Goal: Transaction & Acquisition: Purchase product/service

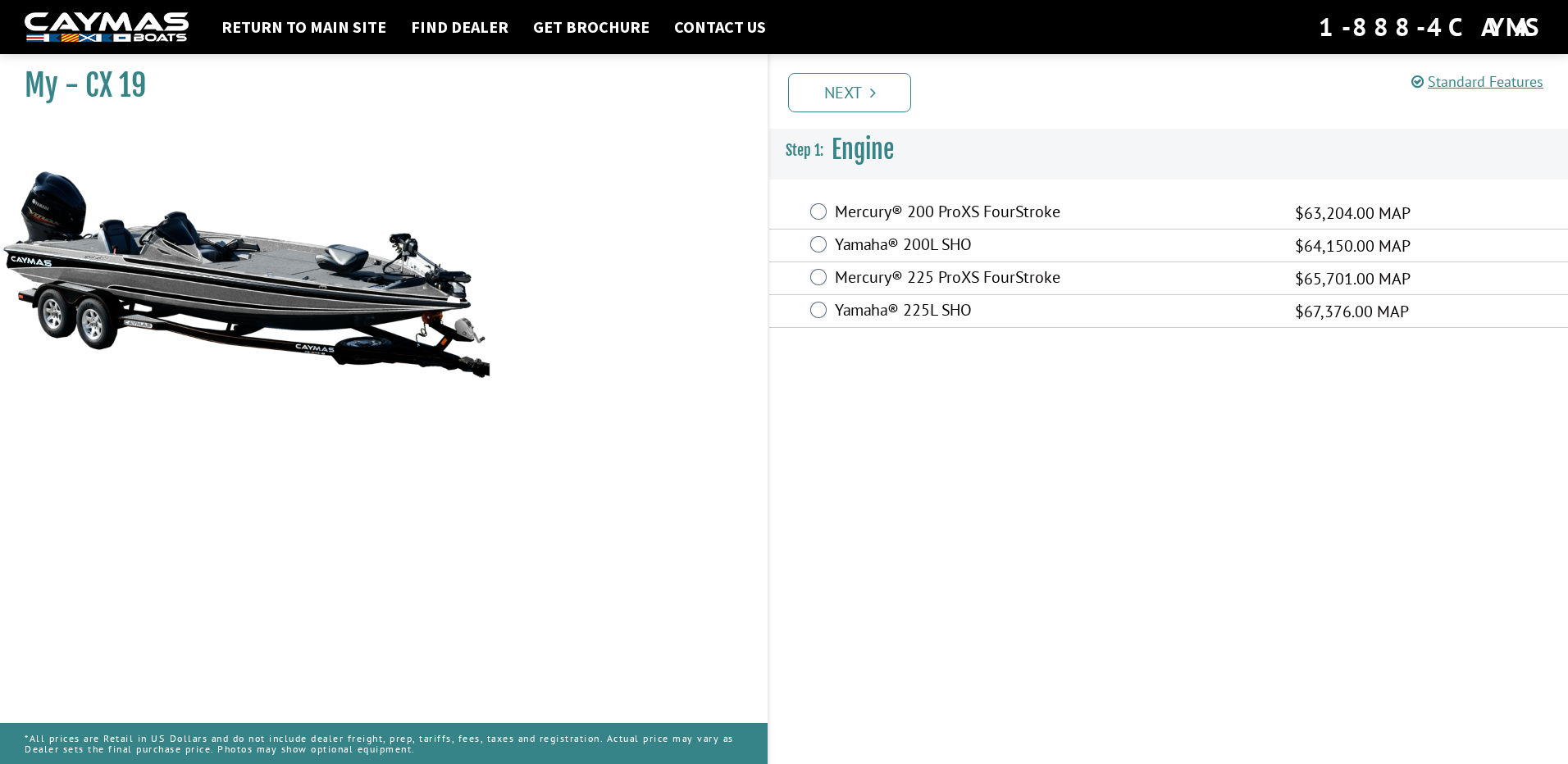
click at [971, 278] on label "Mercury® 225 ProXS FourStroke" at bounding box center [1055, 279] width 440 height 24
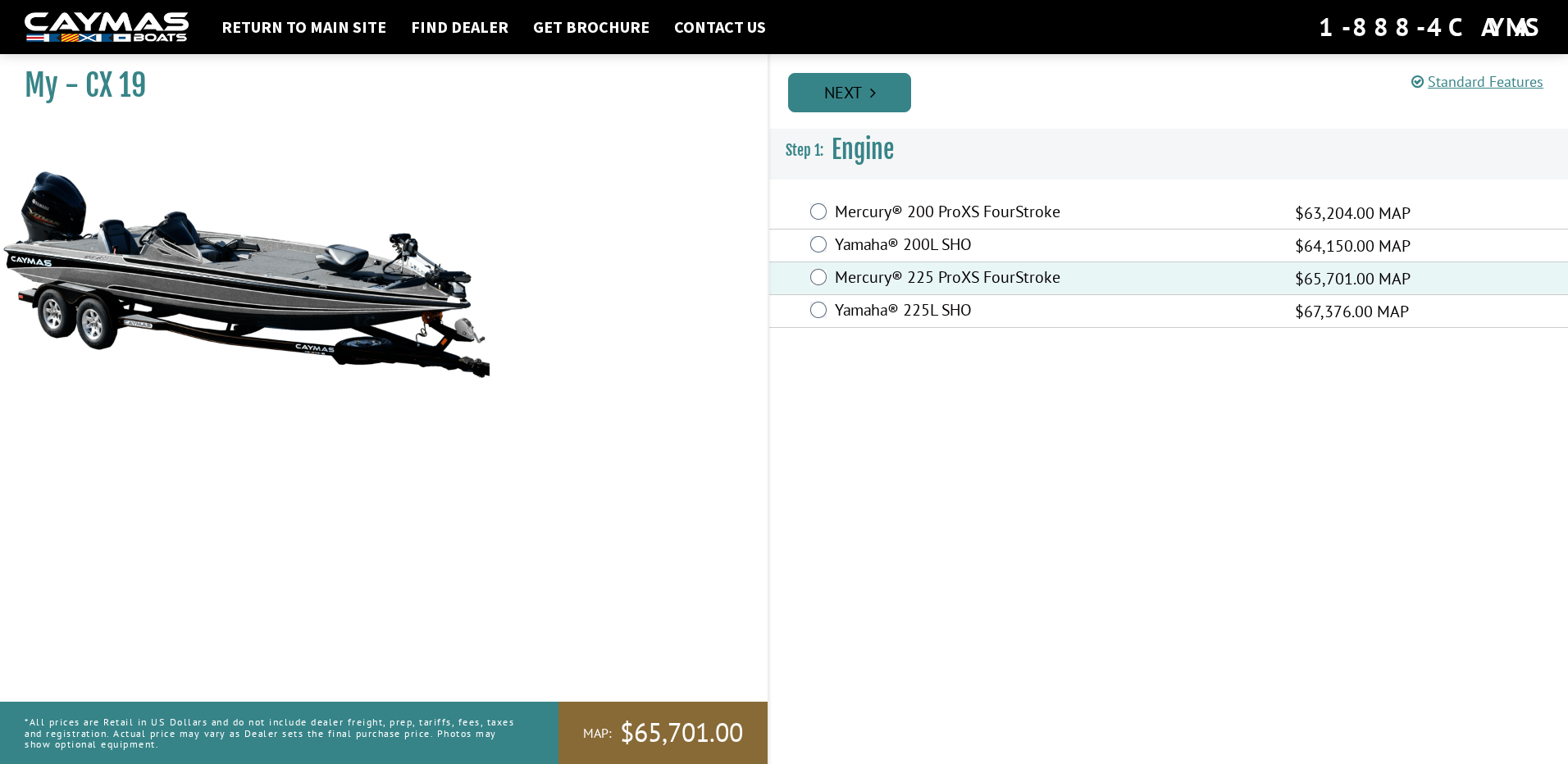
click at [903, 103] on link "Next" at bounding box center [849, 93] width 123 height 40
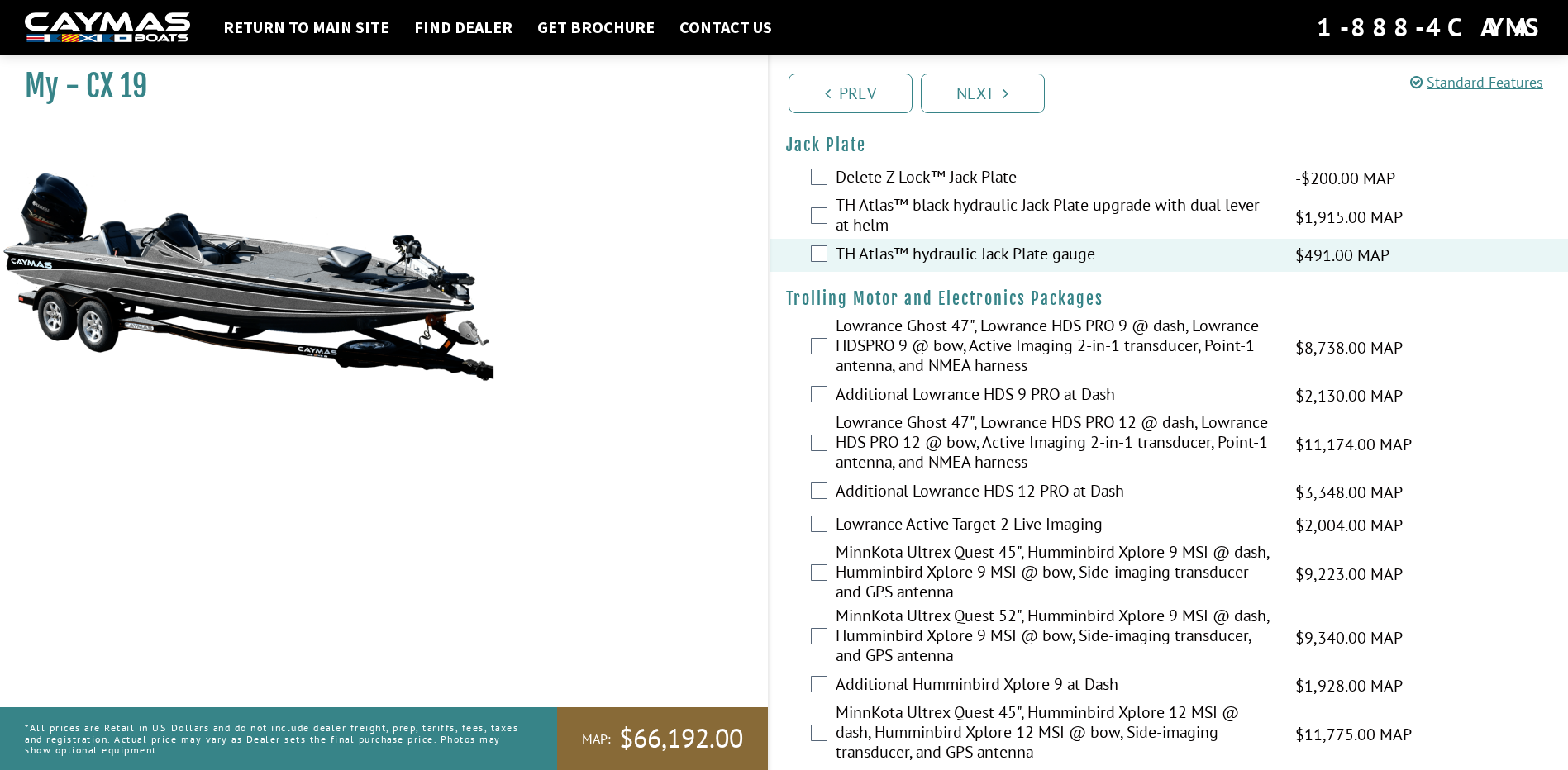
scroll to position [248, 0]
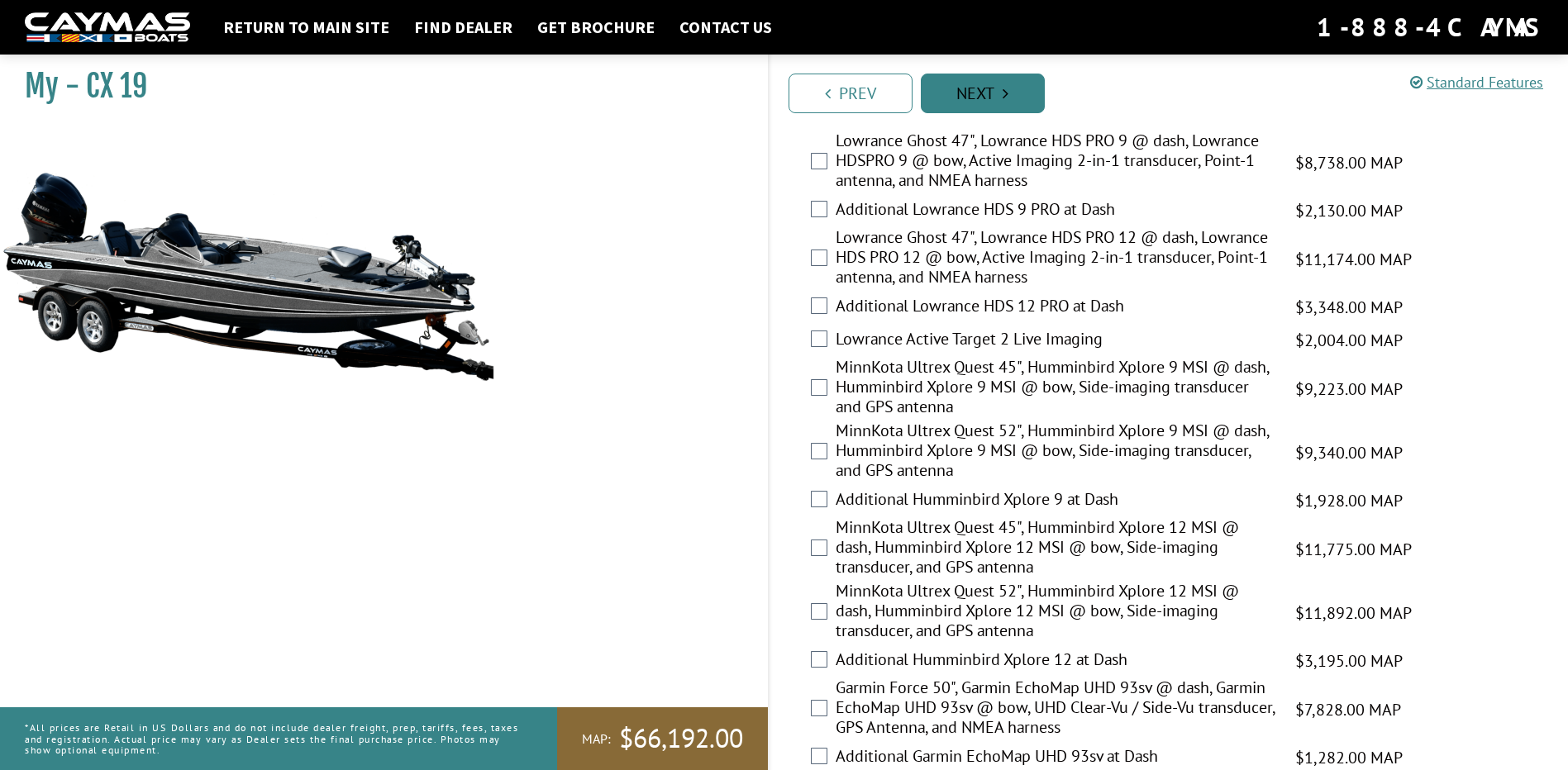
click at [966, 88] on link "Next" at bounding box center [983, 94] width 124 height 40
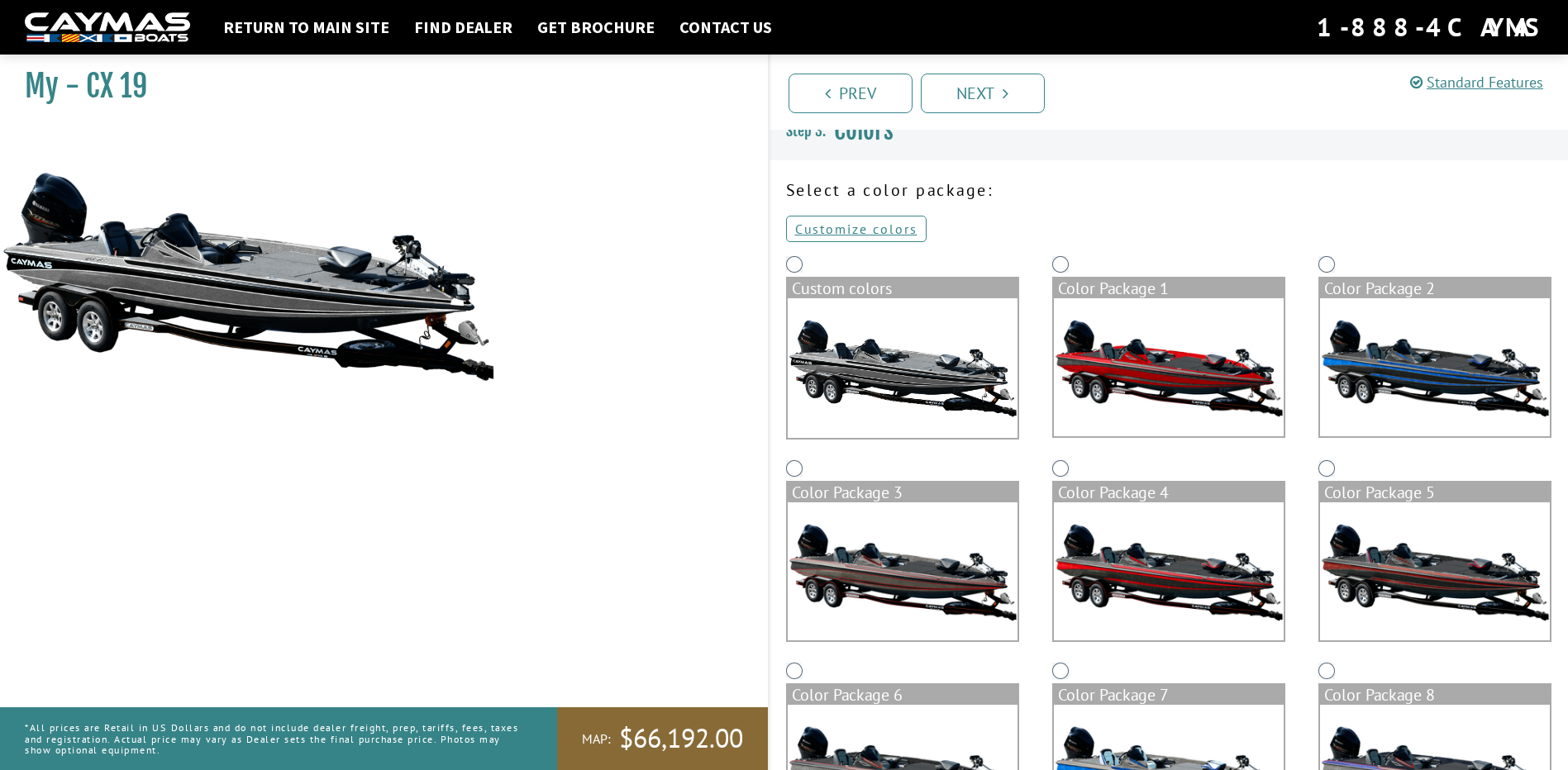
scroll to position [0, 0]
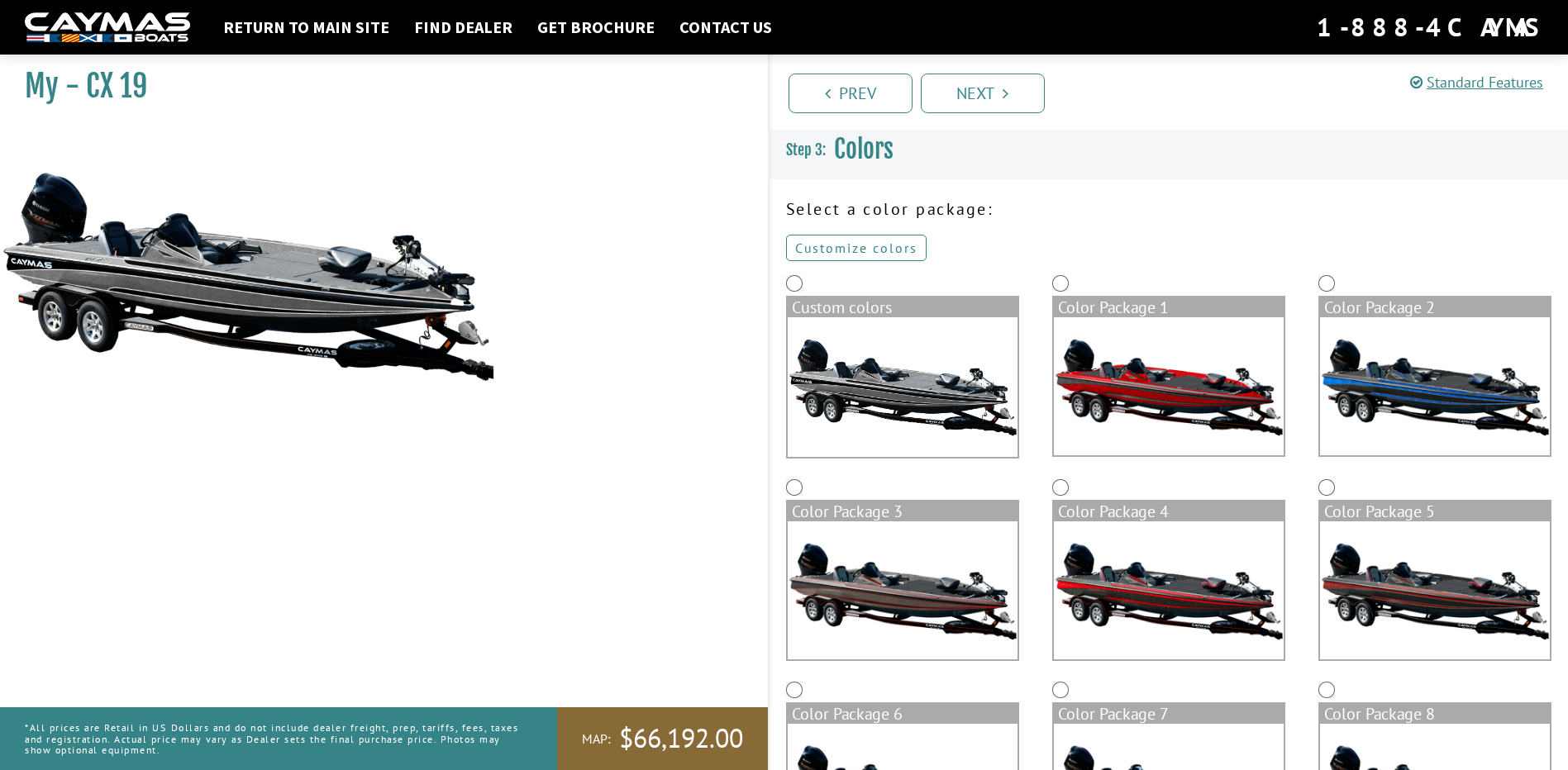
click at [888, 249] on link "Customize colors" at bounding box center [856, 248] width 141 height 26
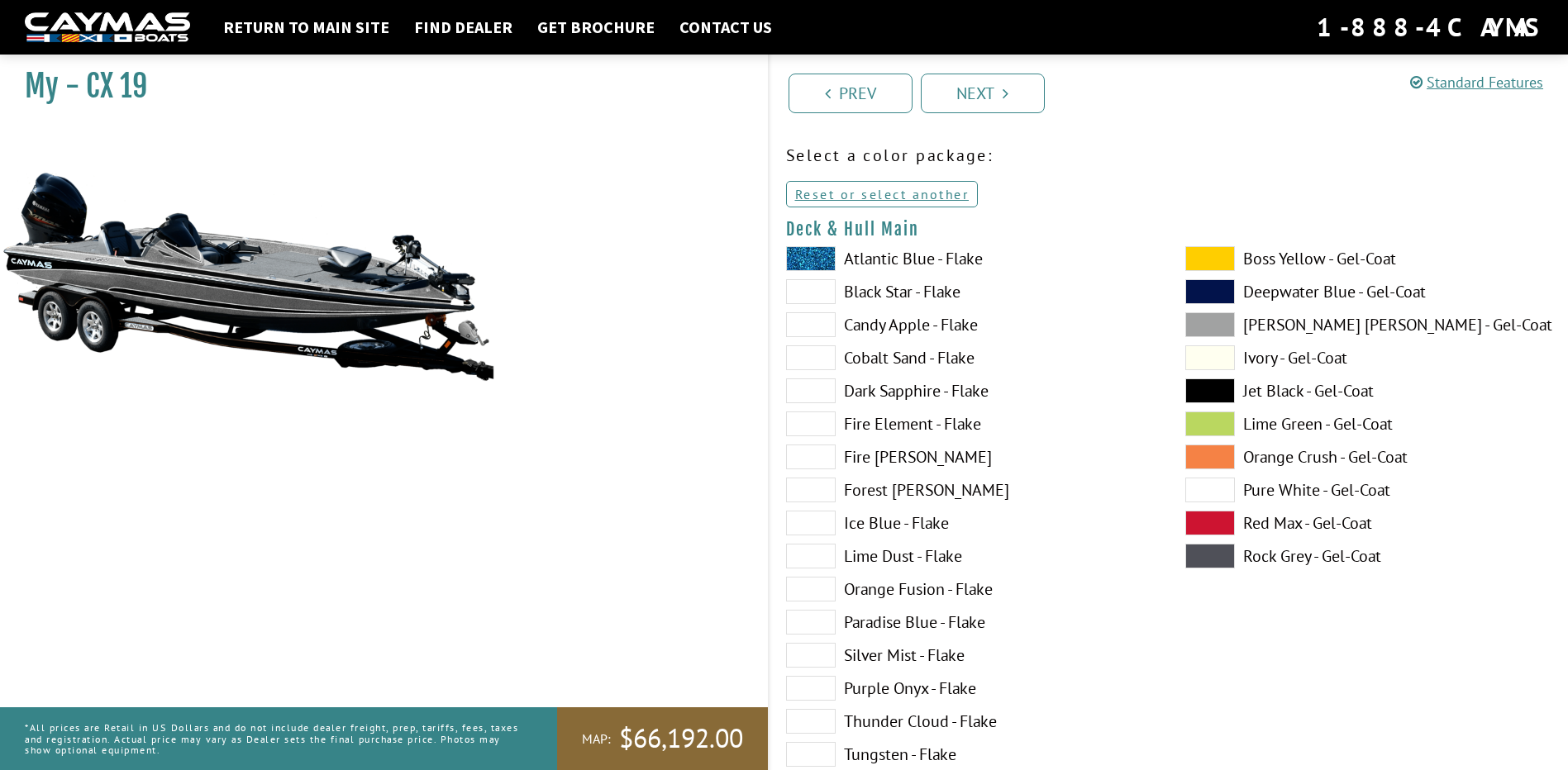
scroll to position [83, 0]
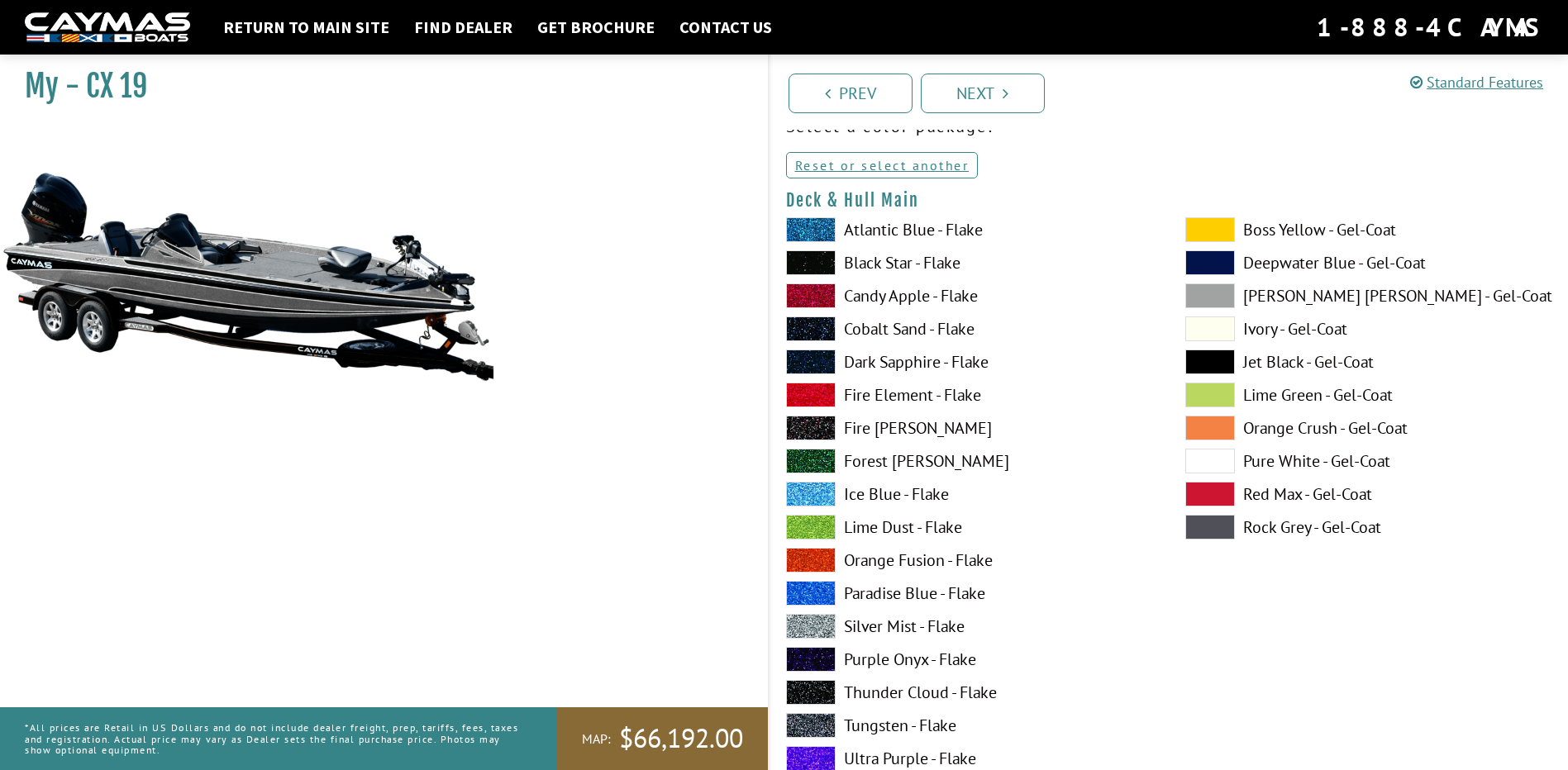
click at [911, 625] on label "Silver Mist - Flake" at bounding box center [969, 626] width 367 height 25
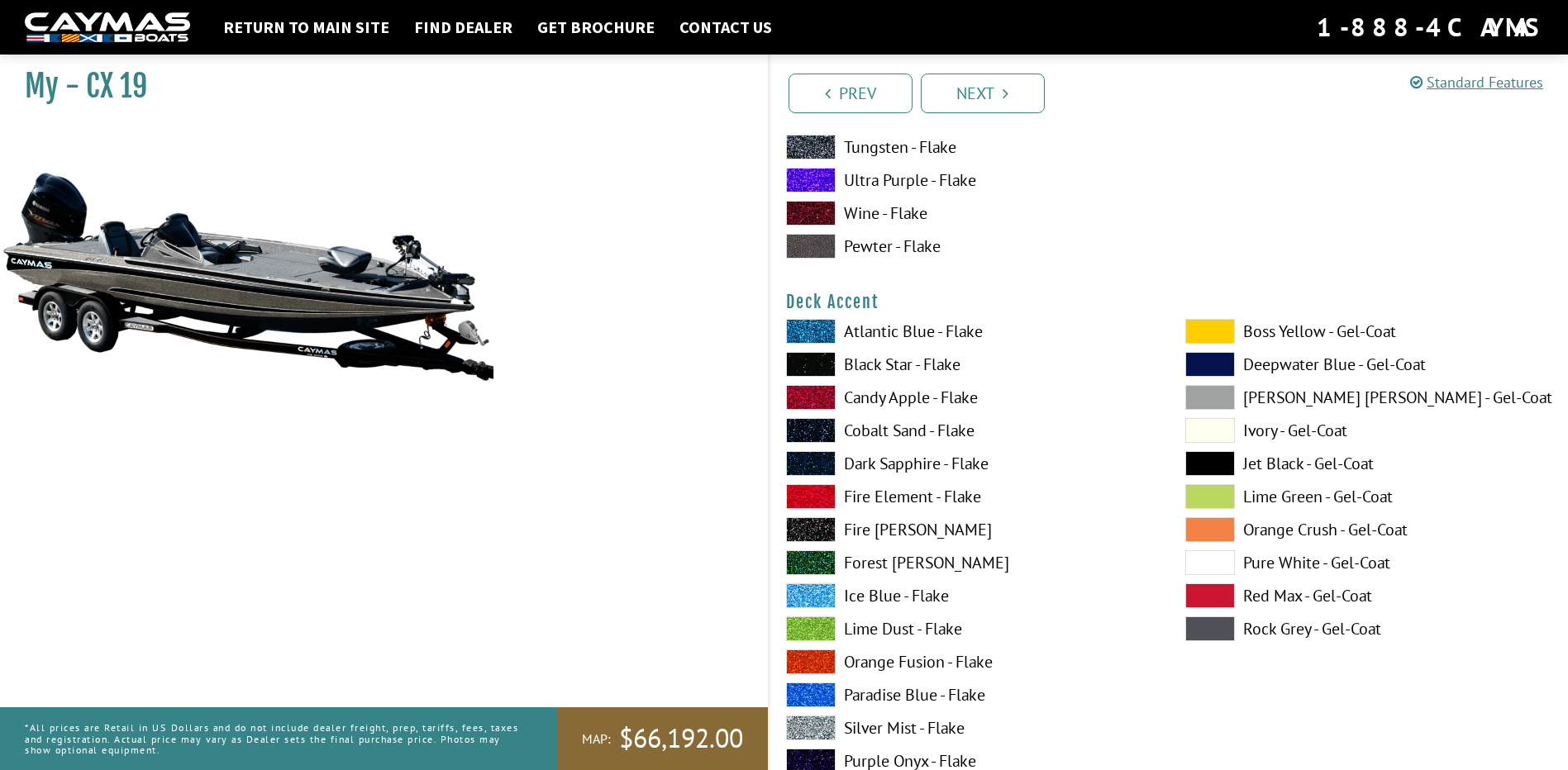
scroll to position [744, 0]
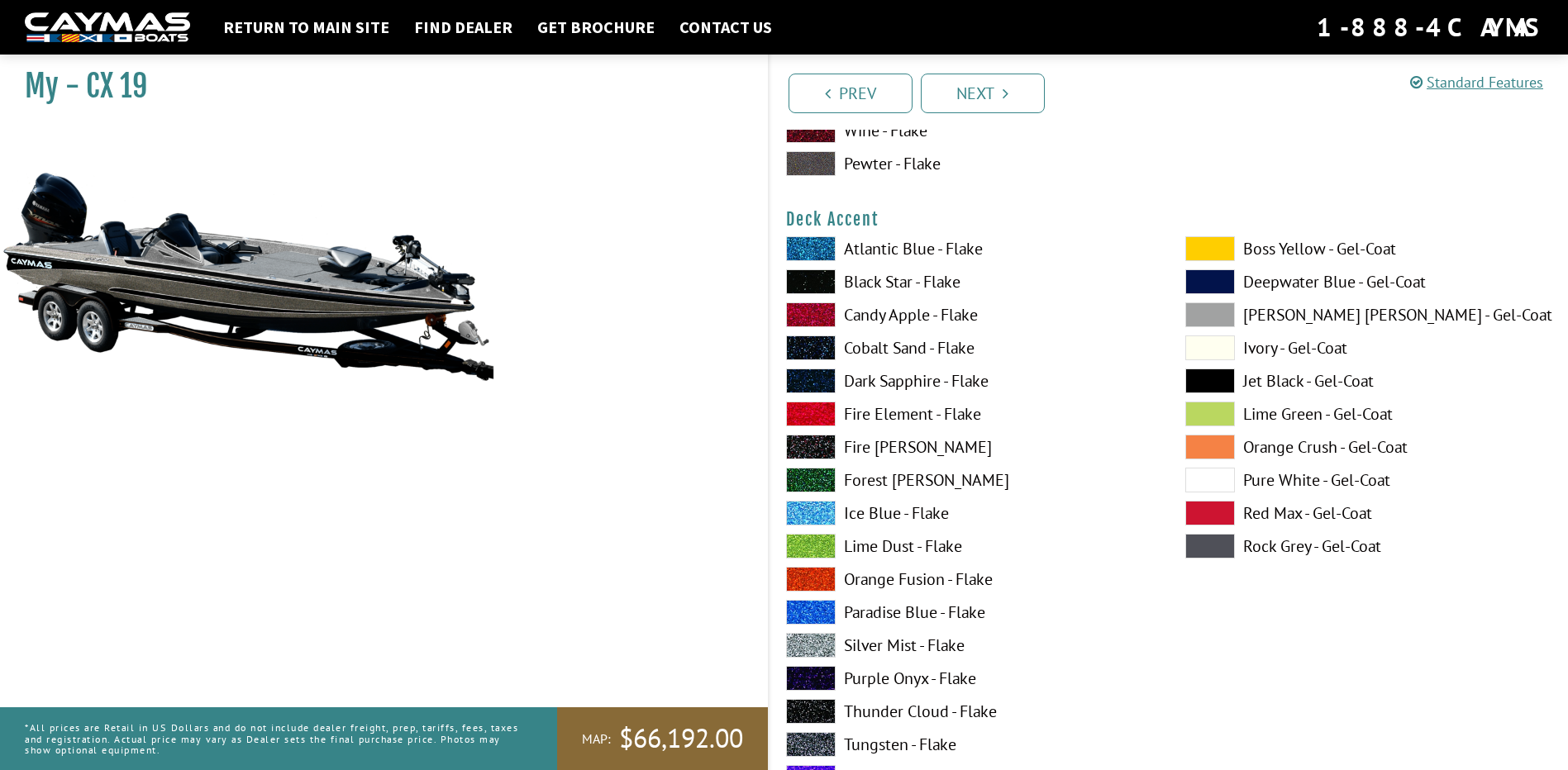
click at [910, 577] on label "Orange Fusion - Flake" at bounding box center [969, 579] width 367 height 25
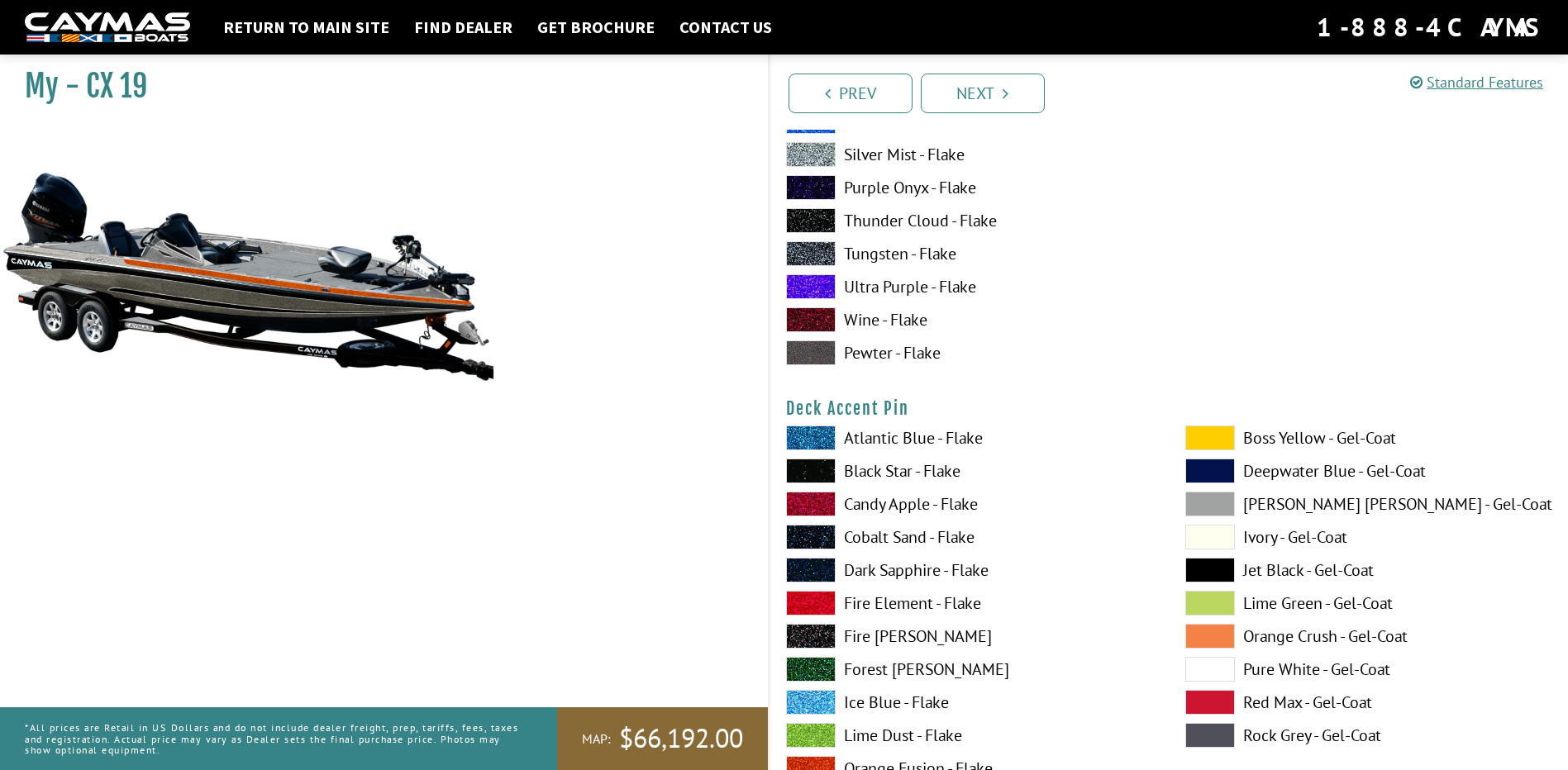
scroll to position [1239, 0]
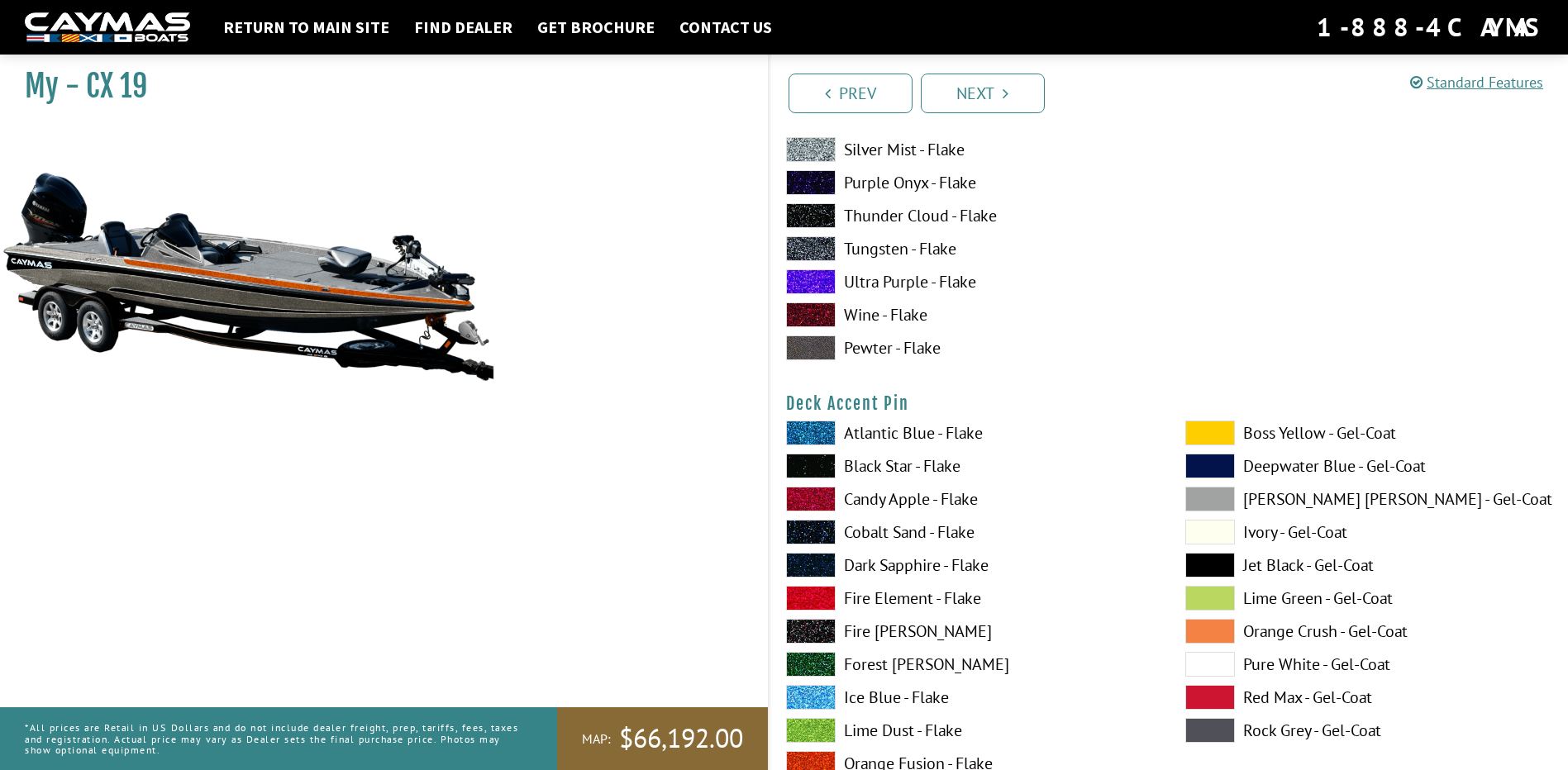
click at [1266, 660] on label "Pure White - Gel-Coat" at bounding box center [1368, 664] width 367 height 25
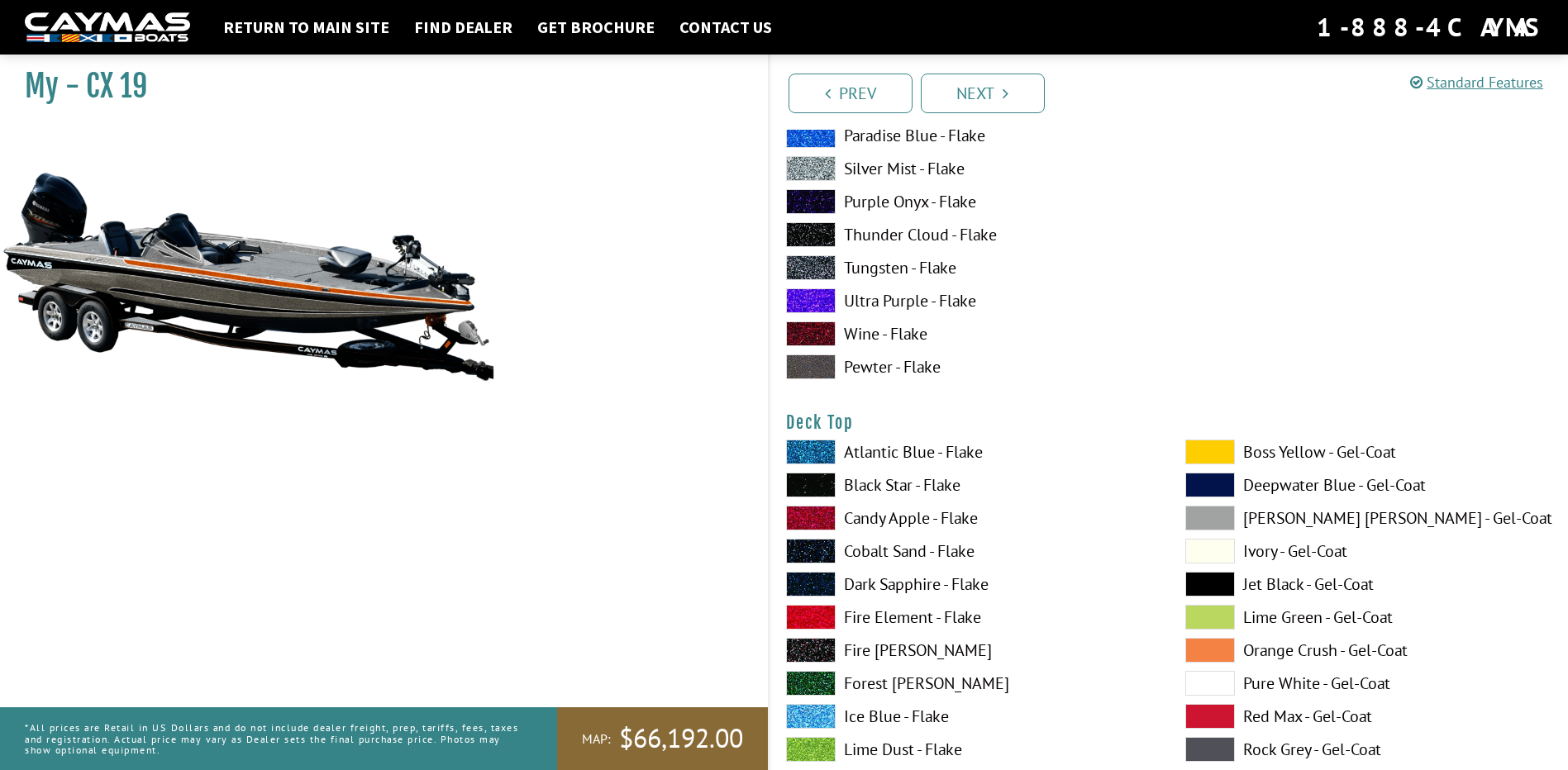
scroll to position [2314, 0]
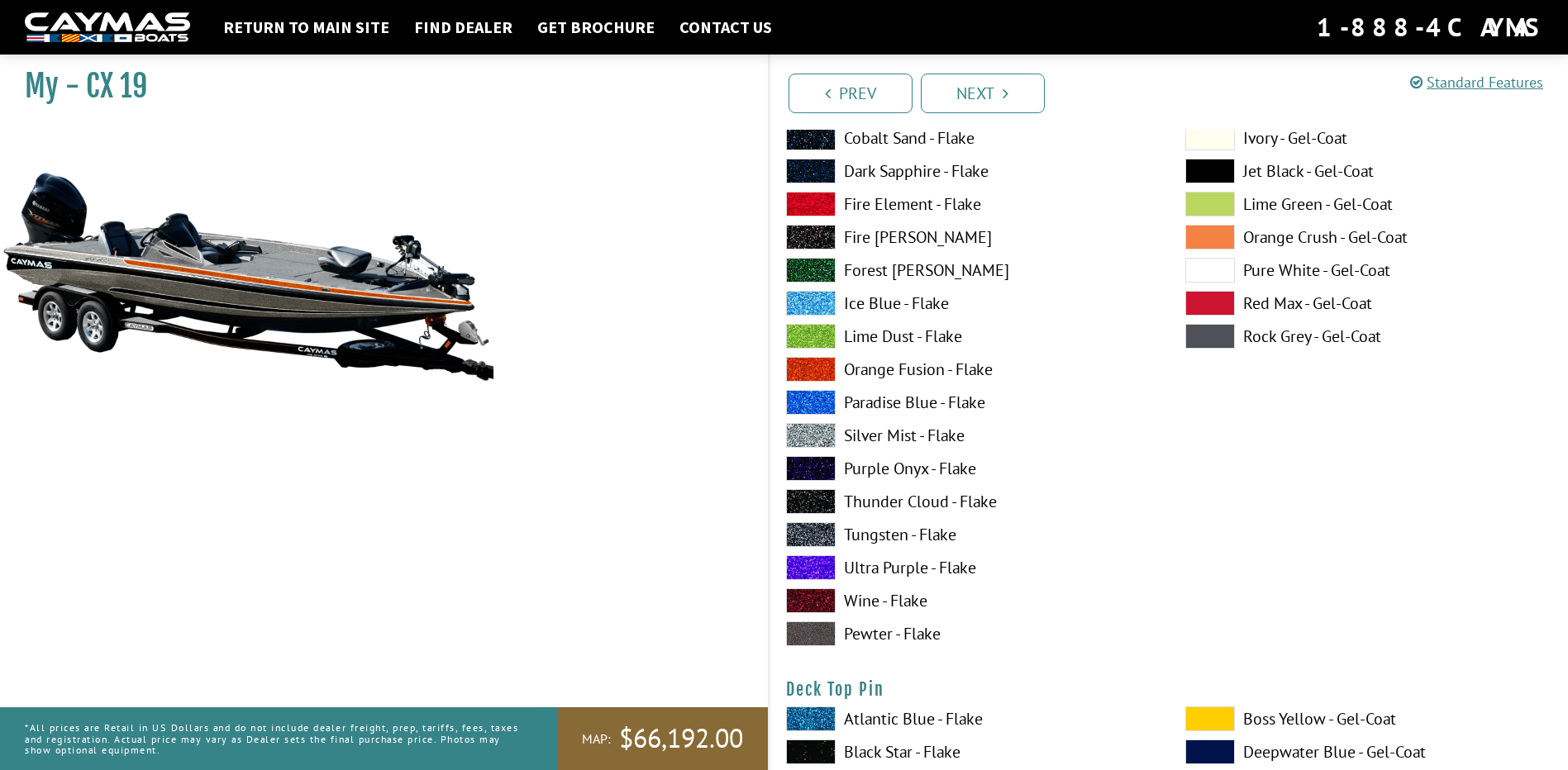
click at [889, 372] on label "Orange Fusion - Flake" at bounding box center [969, 370] width 367 height 25
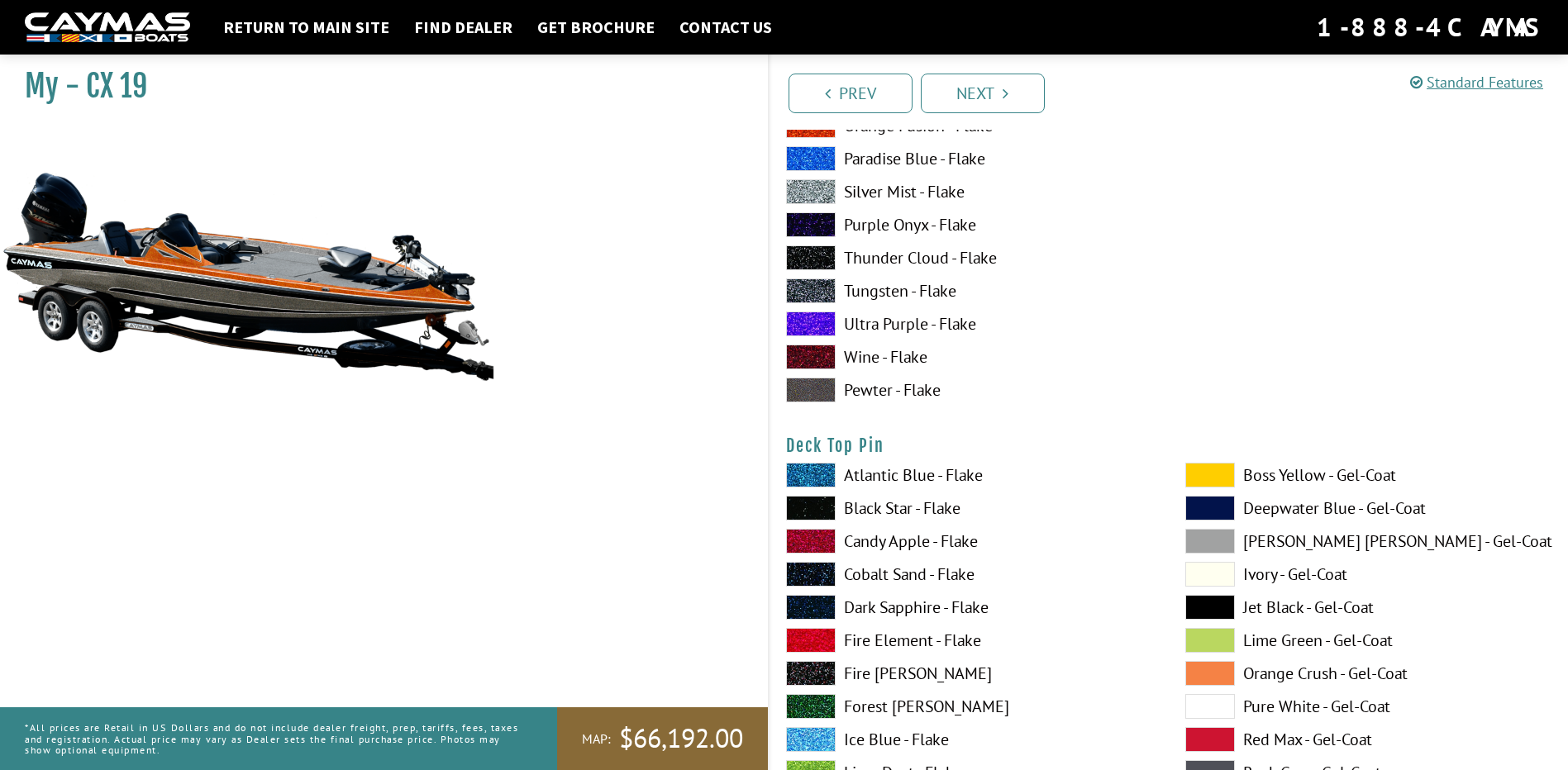
scroll to position [2563, 0]
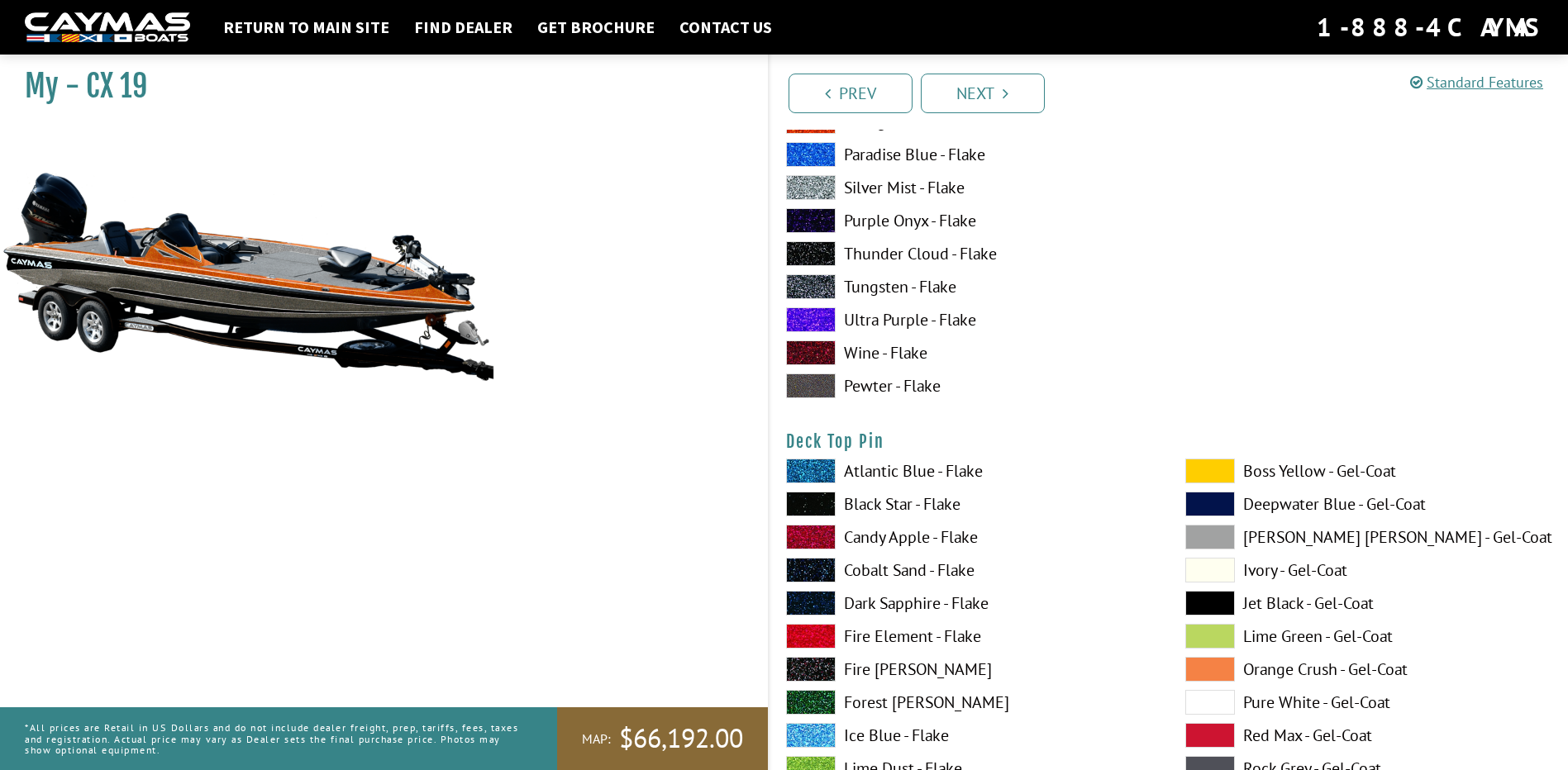
click at [1261, 700] on label "Pure White - Gel-Coat" at bounding box center [1368, 702] width 367 height 25
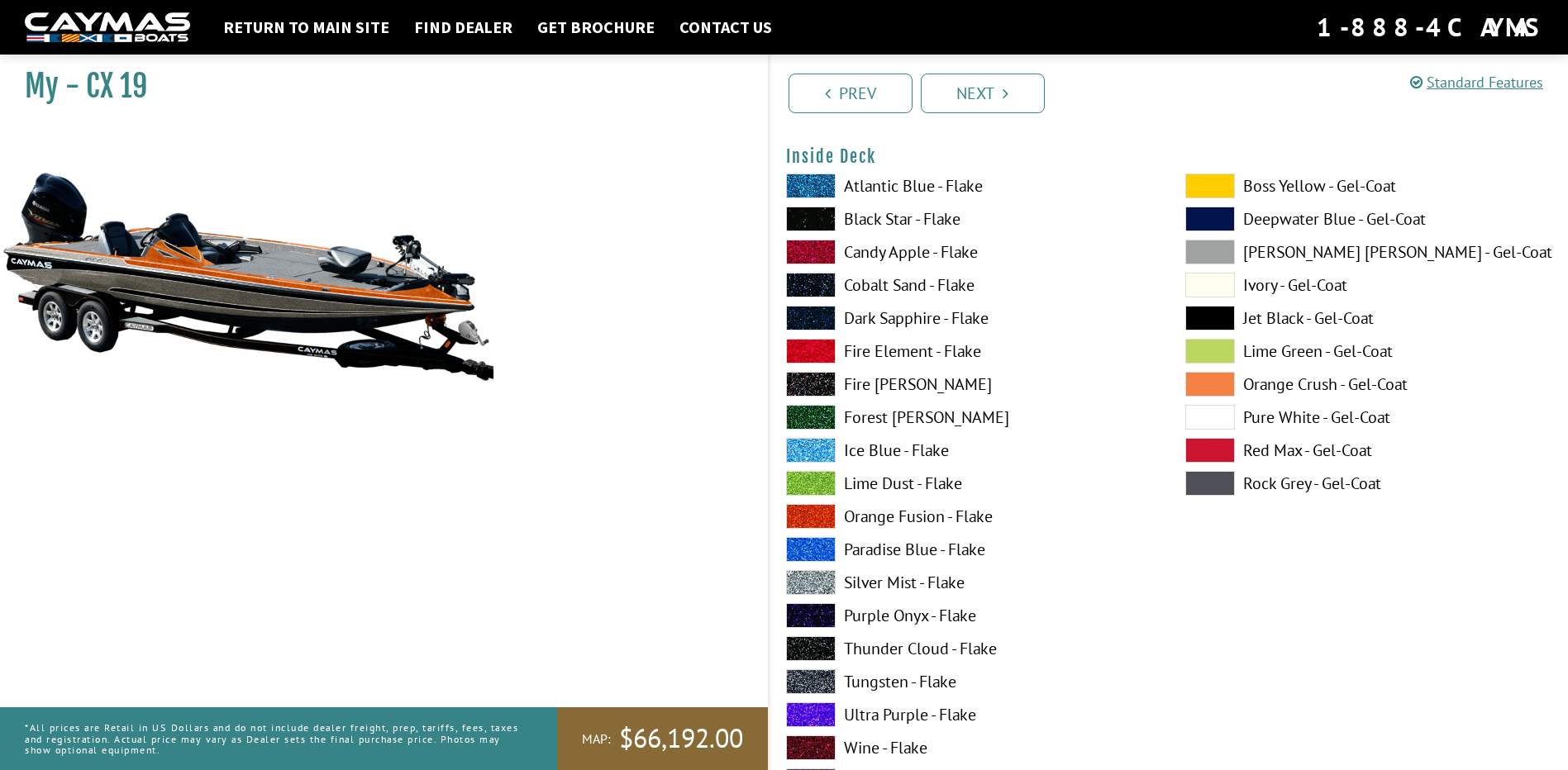
scroll to position [3554, 0]
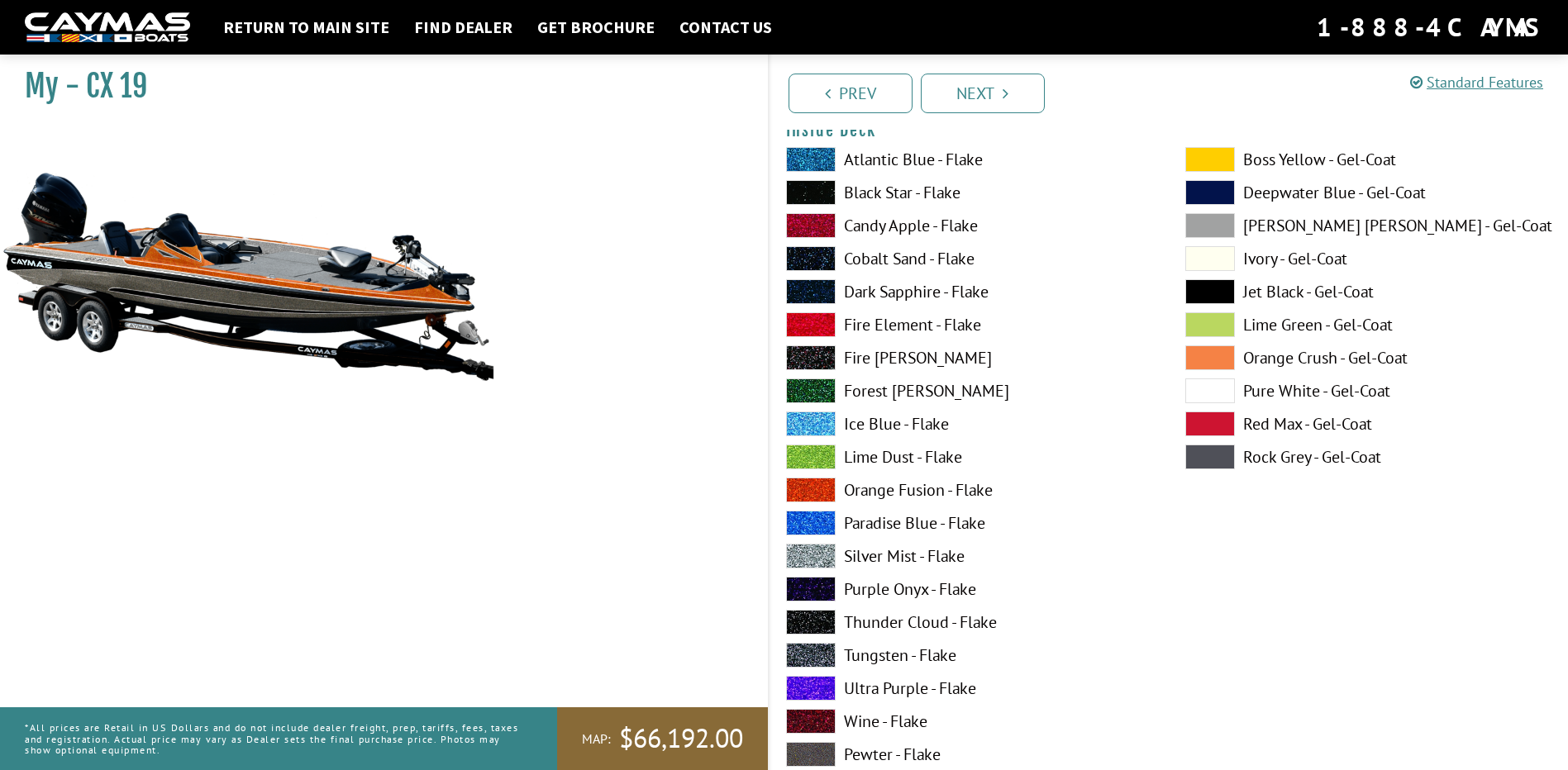
click at [897, 556] on label "Silver Mist - Flake" at bounding box center [969, 556] width 367 height 25
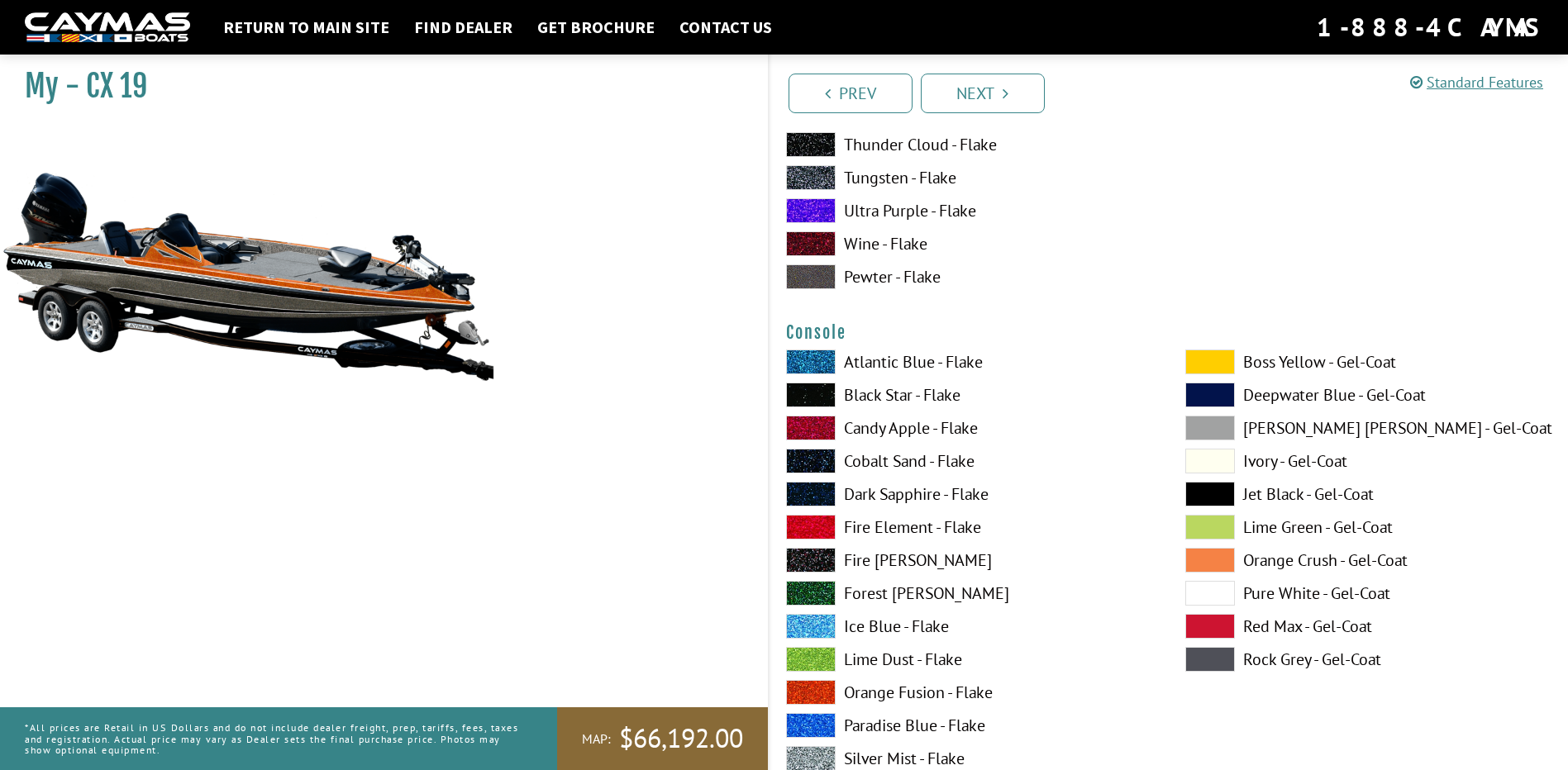
scroll to position [4133, 0]
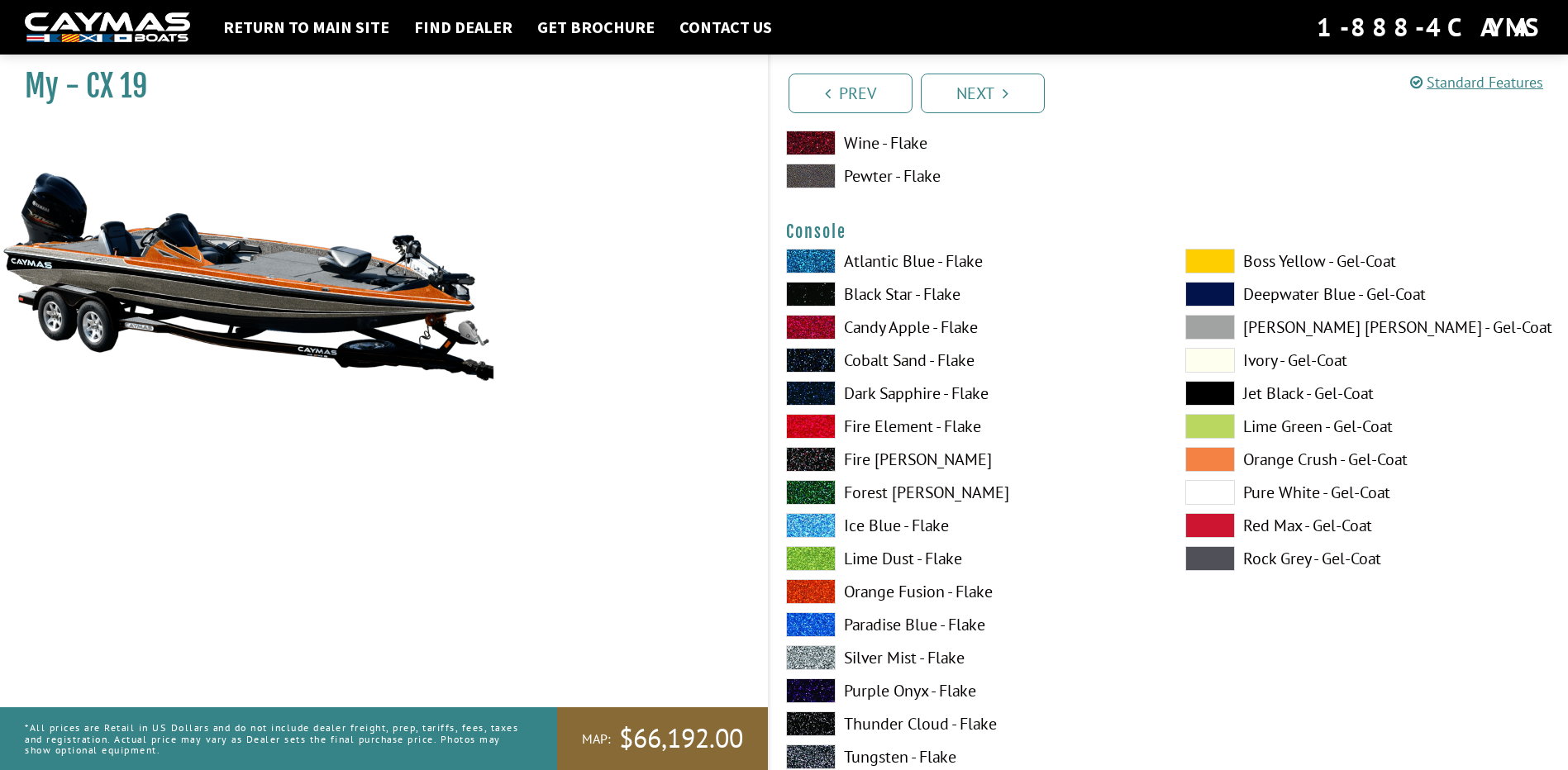
click at [894, 656] on label "Silver Mist - Flake" at bounding box center [969, 657] width 367 height 25
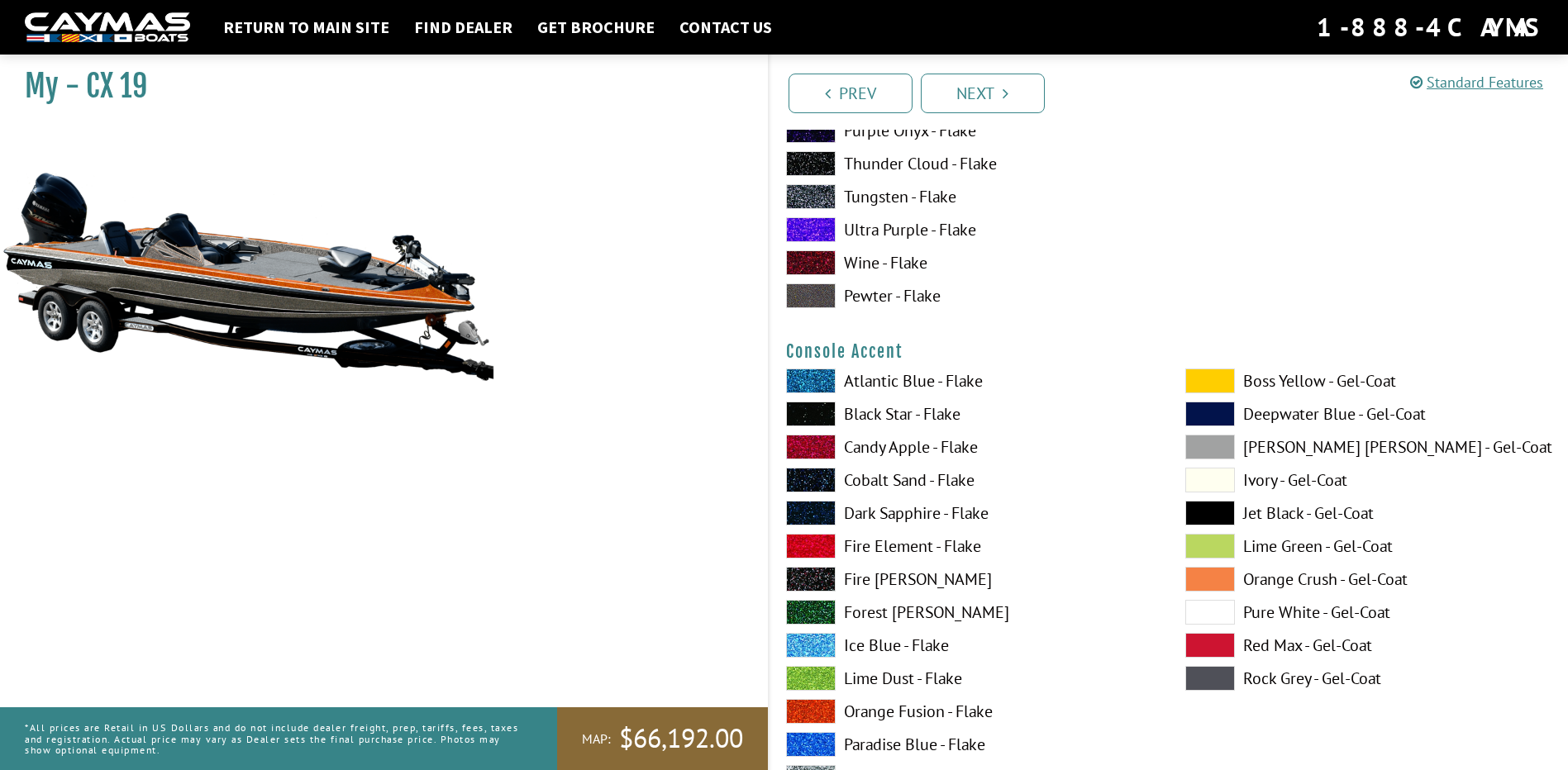
scroll to position [4794, 0]
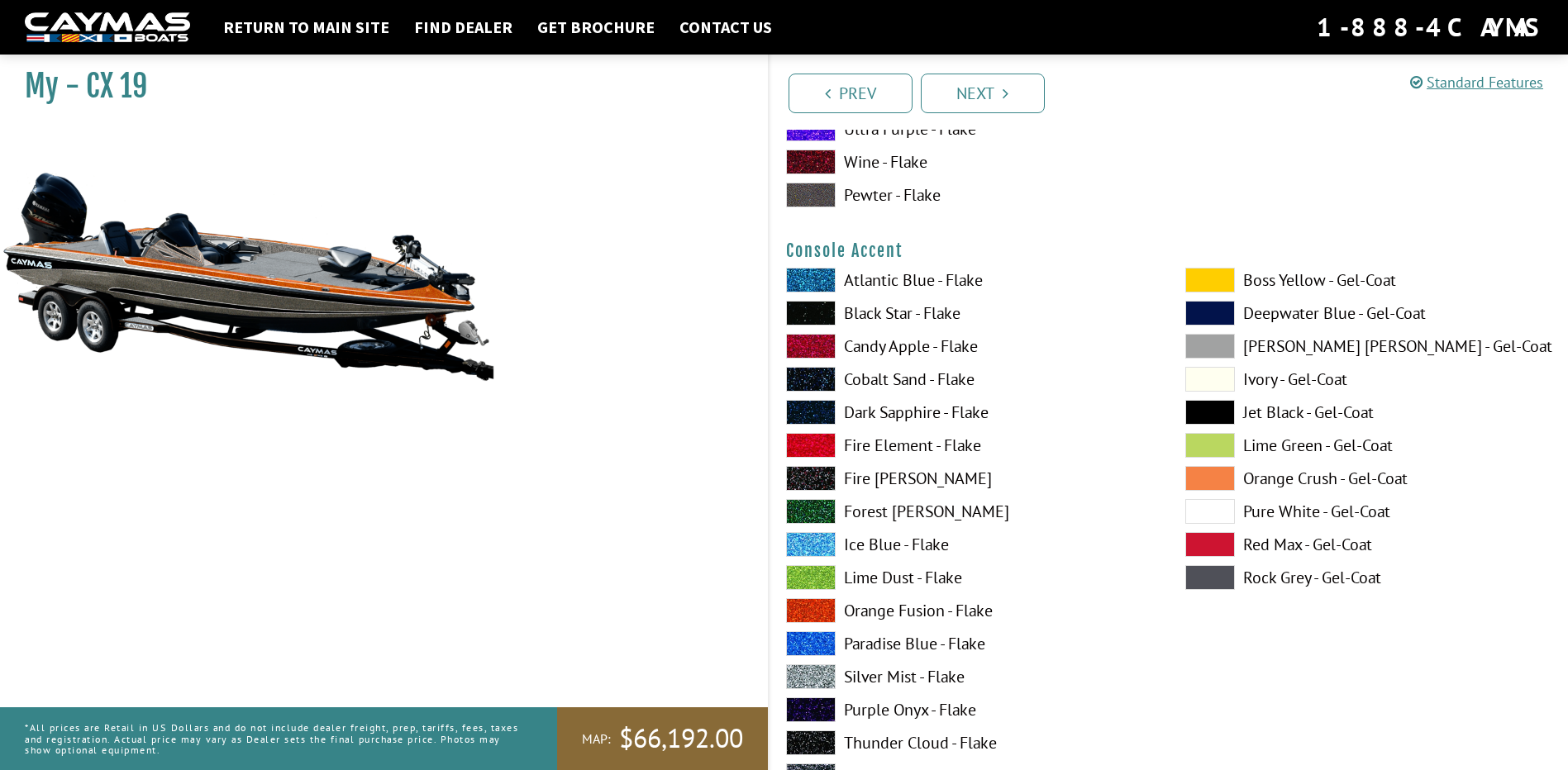
click at [885, 614] on label "Orange Fusion - Flake" at bounding box center [969, 610] width 367 height 25
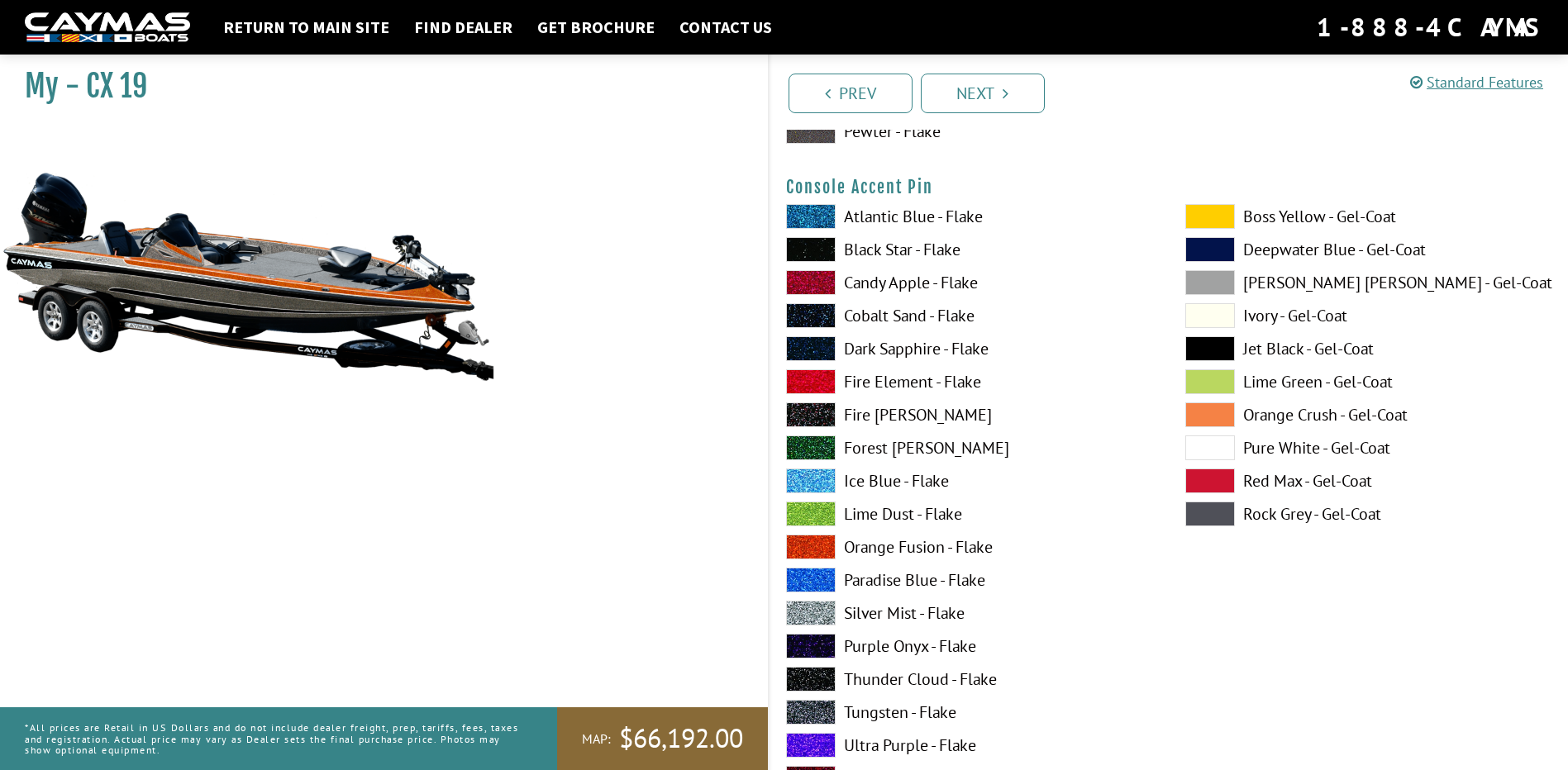
click at [1267, 449] on label "Pure White - Gel-Coat" at bounding box center [1368, 447] width 367 height 25
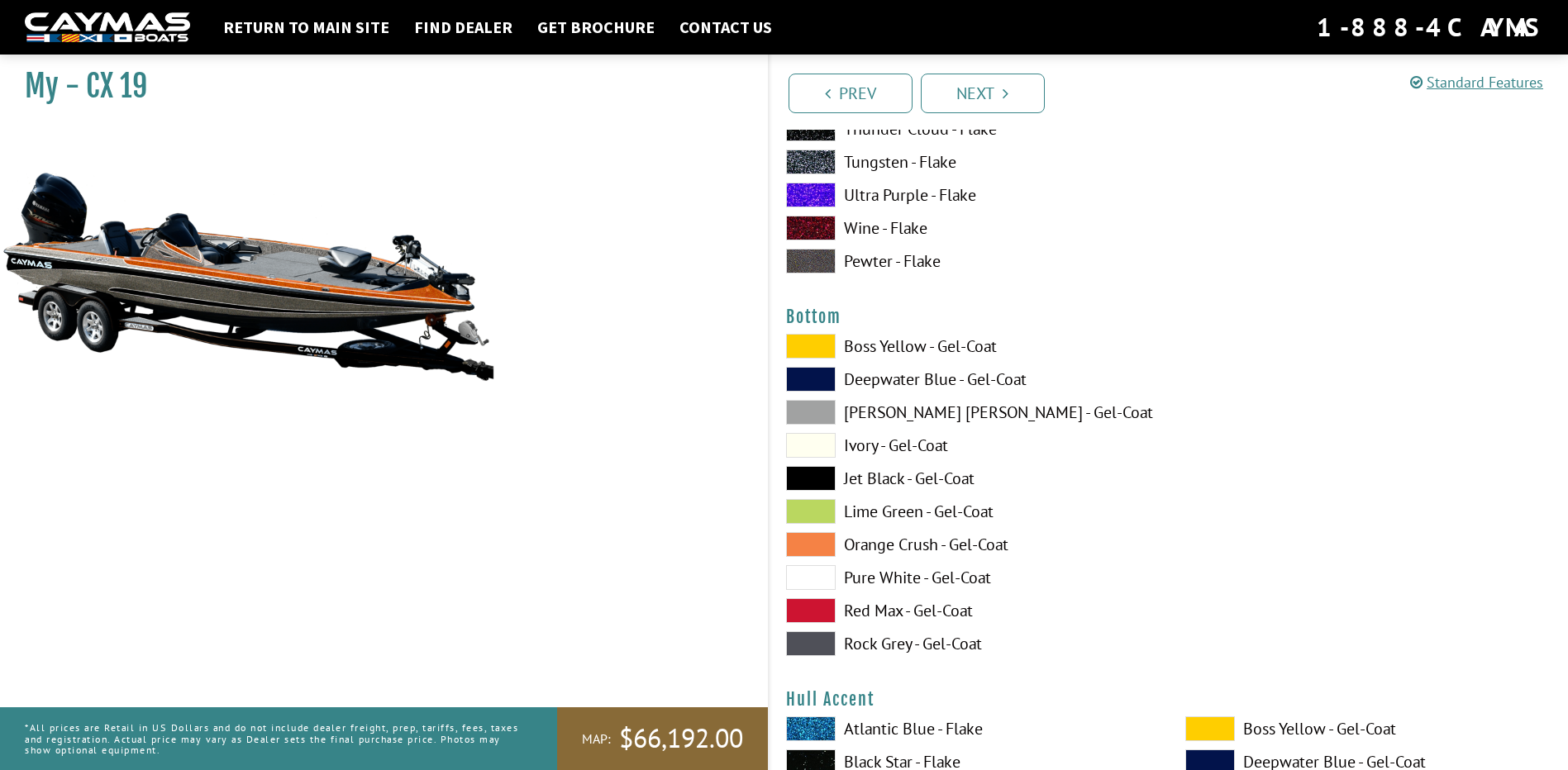
scroll to position [6116, 0]
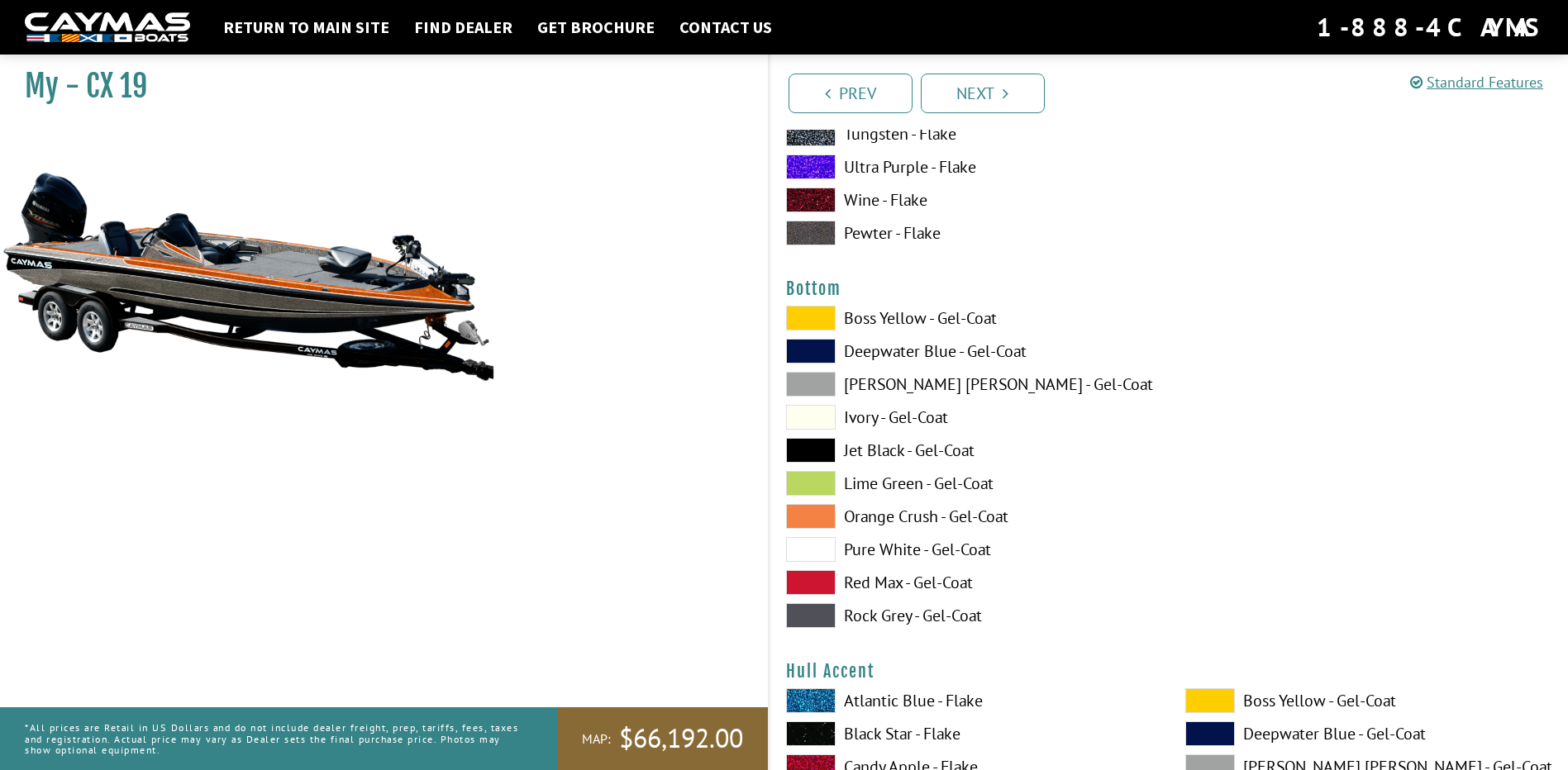
click at [895, 549] on label "Pure White - Gel-Coat" at bounding box center [969, 549] width 367 height 25
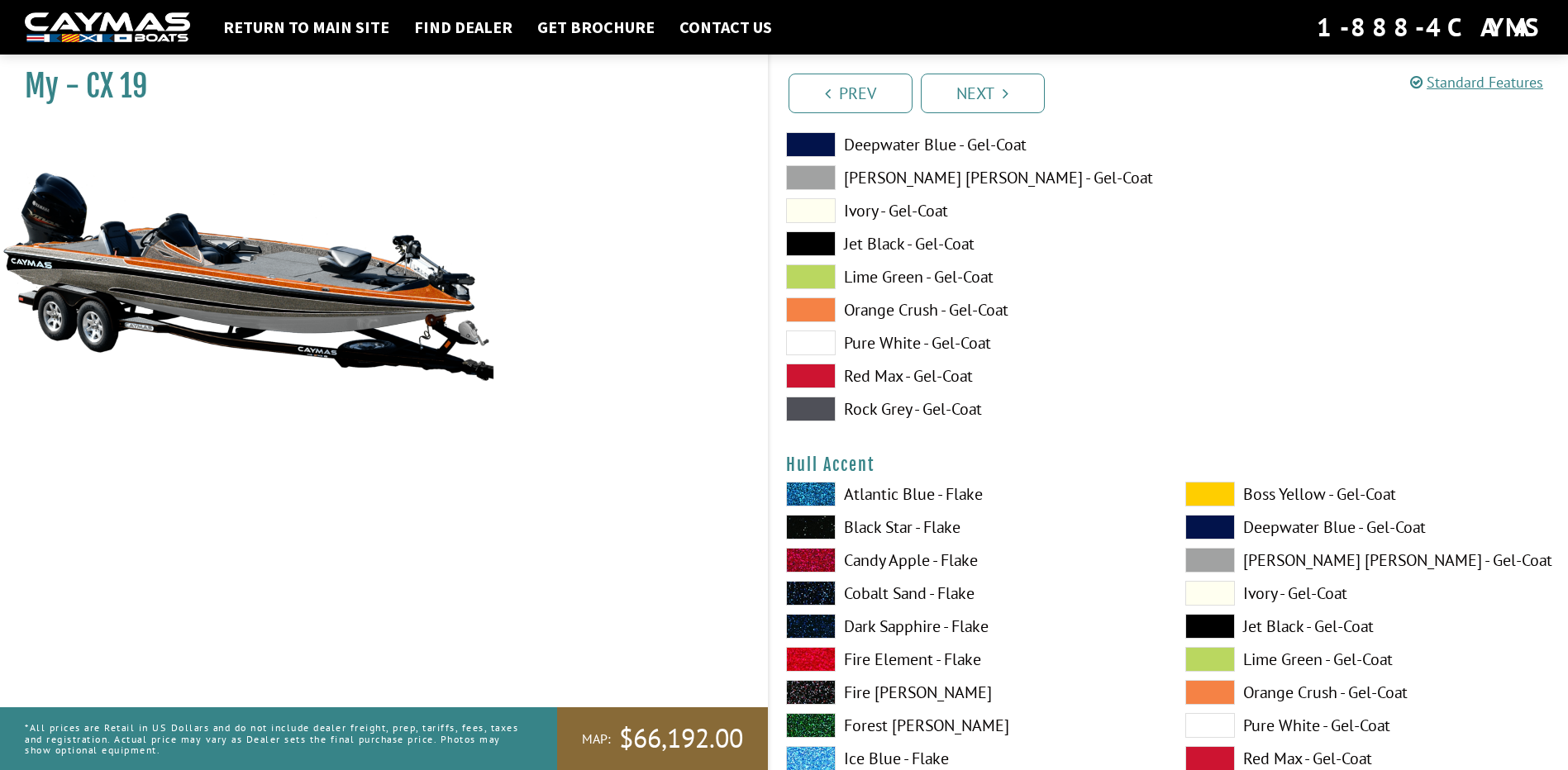
scroll to position [6364, 0]
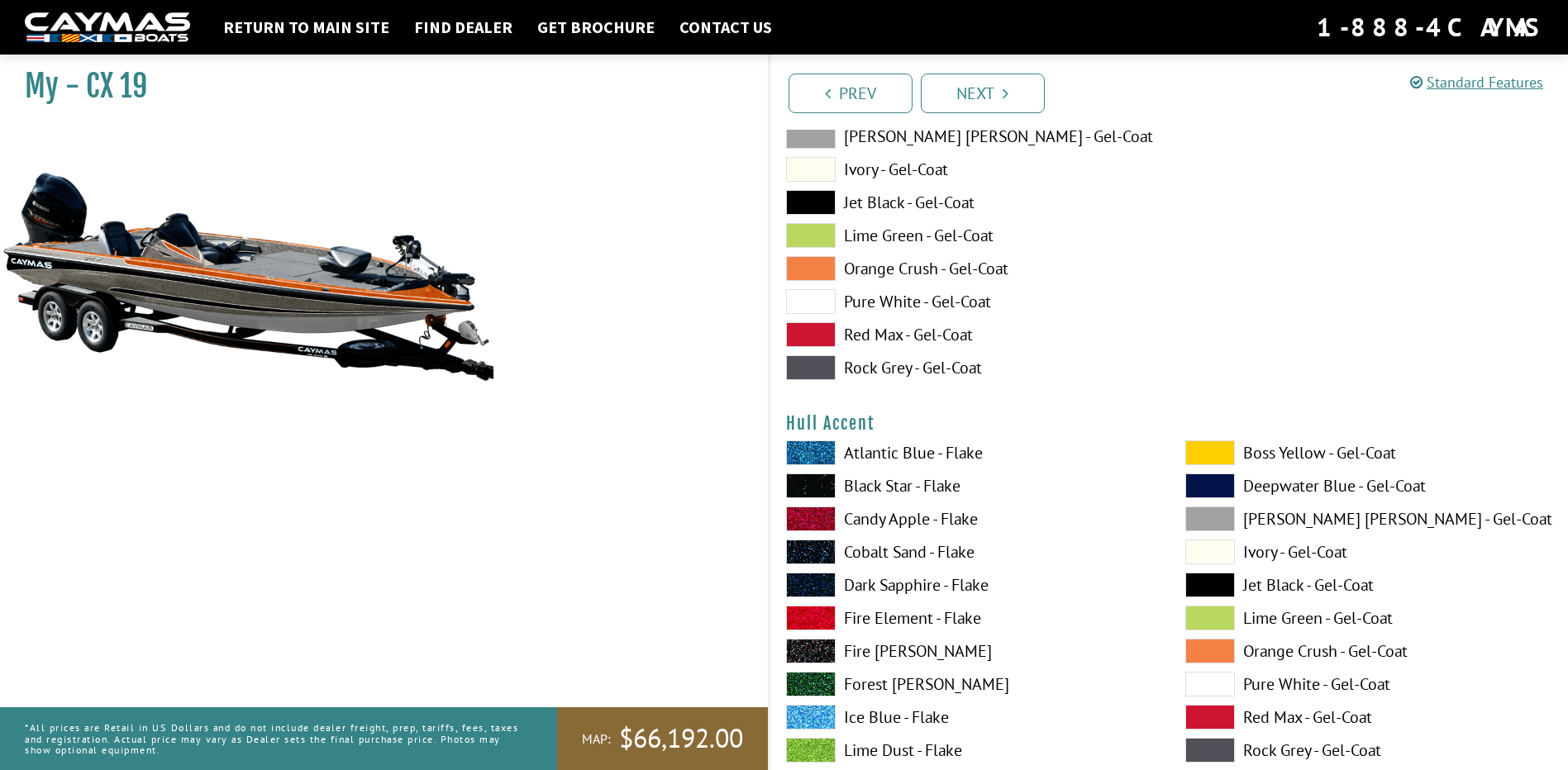
click at [887, 201] on label "Jet Black - Gel-Coat" at bounding box center [969, 202] width 367 height 25
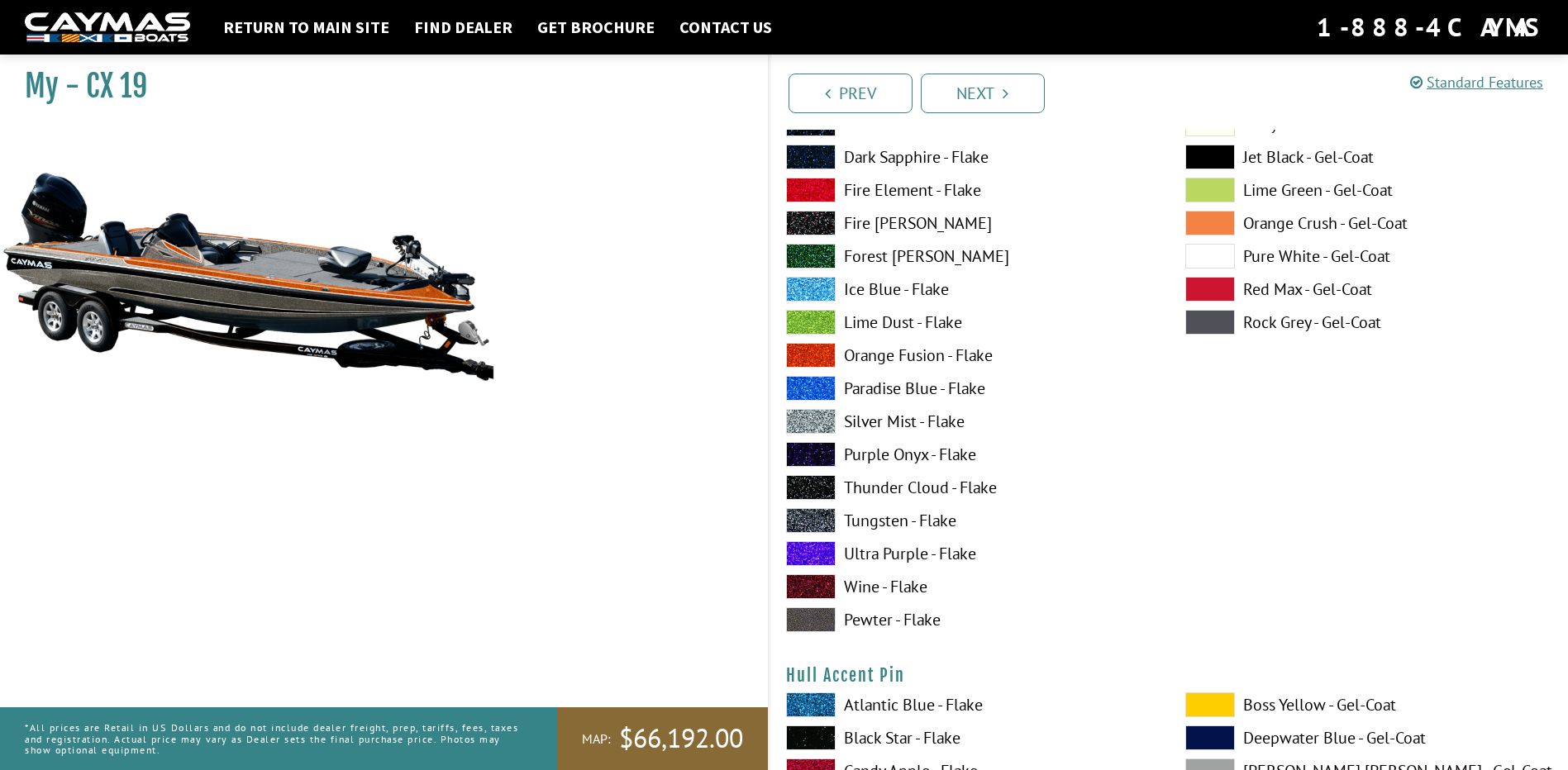
scroll to position [6695, 0]
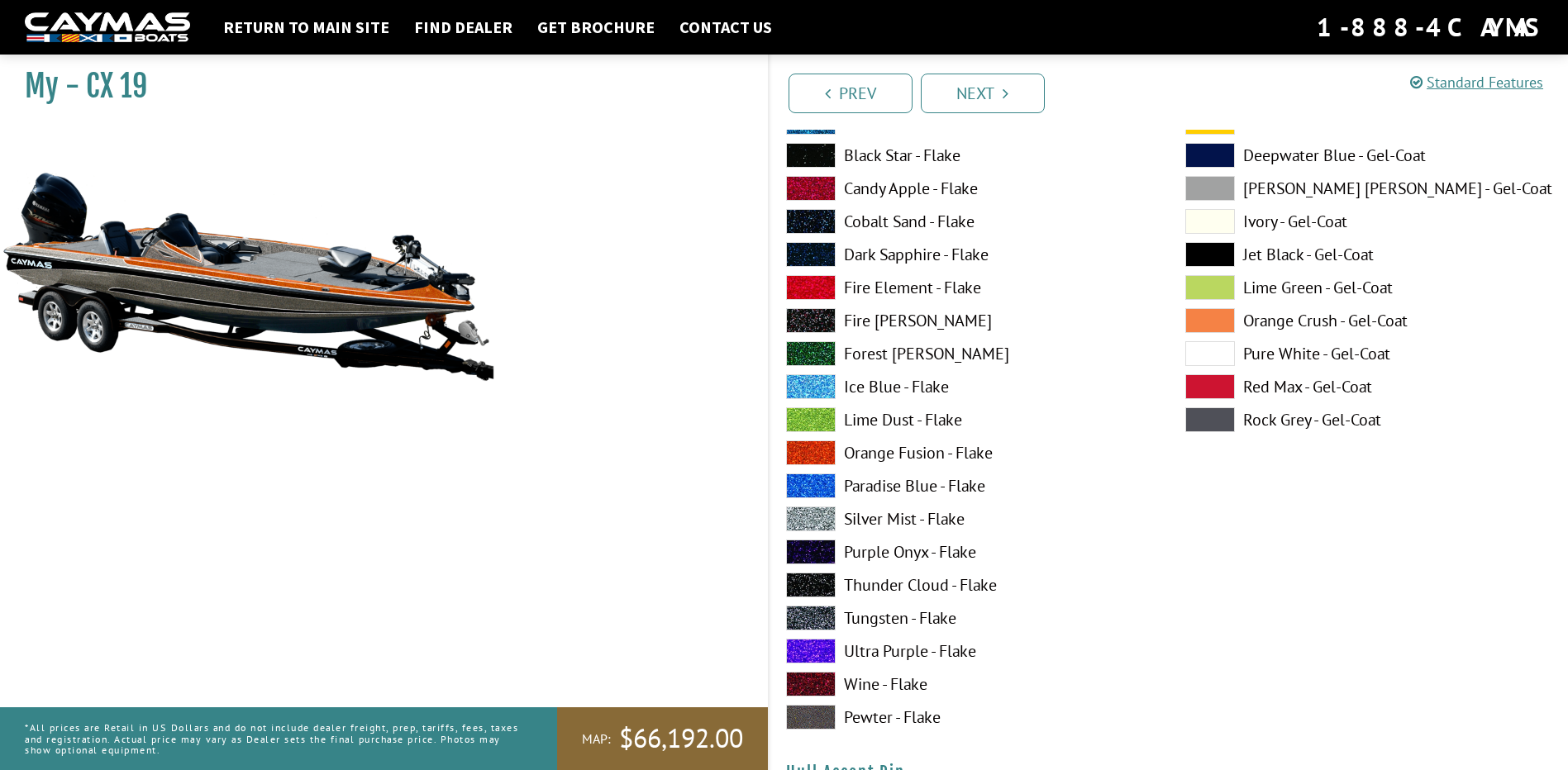
click at [899, 449] on label "Orange Fusion - Flake" at bounding box center [969, 452] width 367 height 25
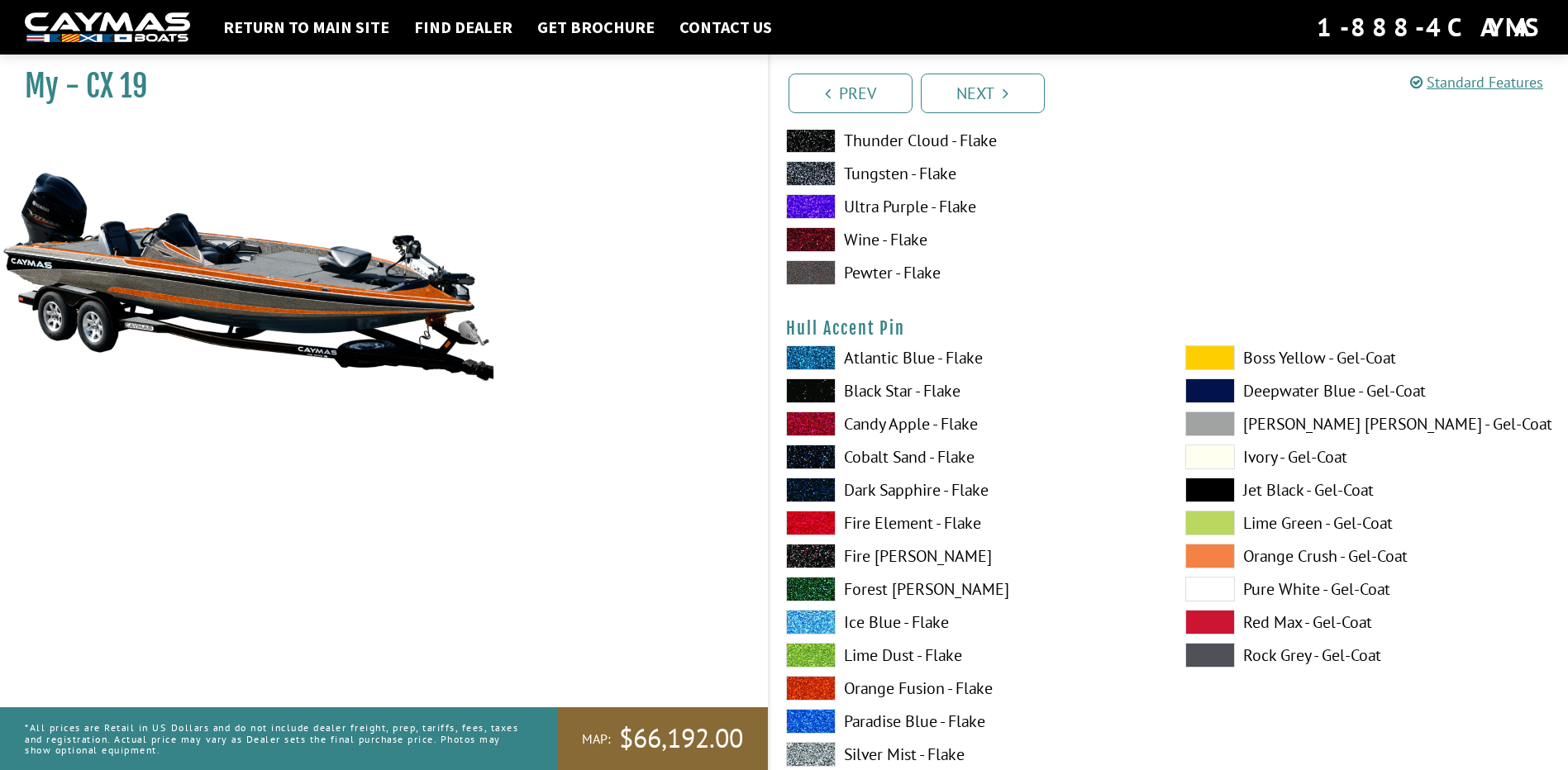
scroll to position [7191, 0]
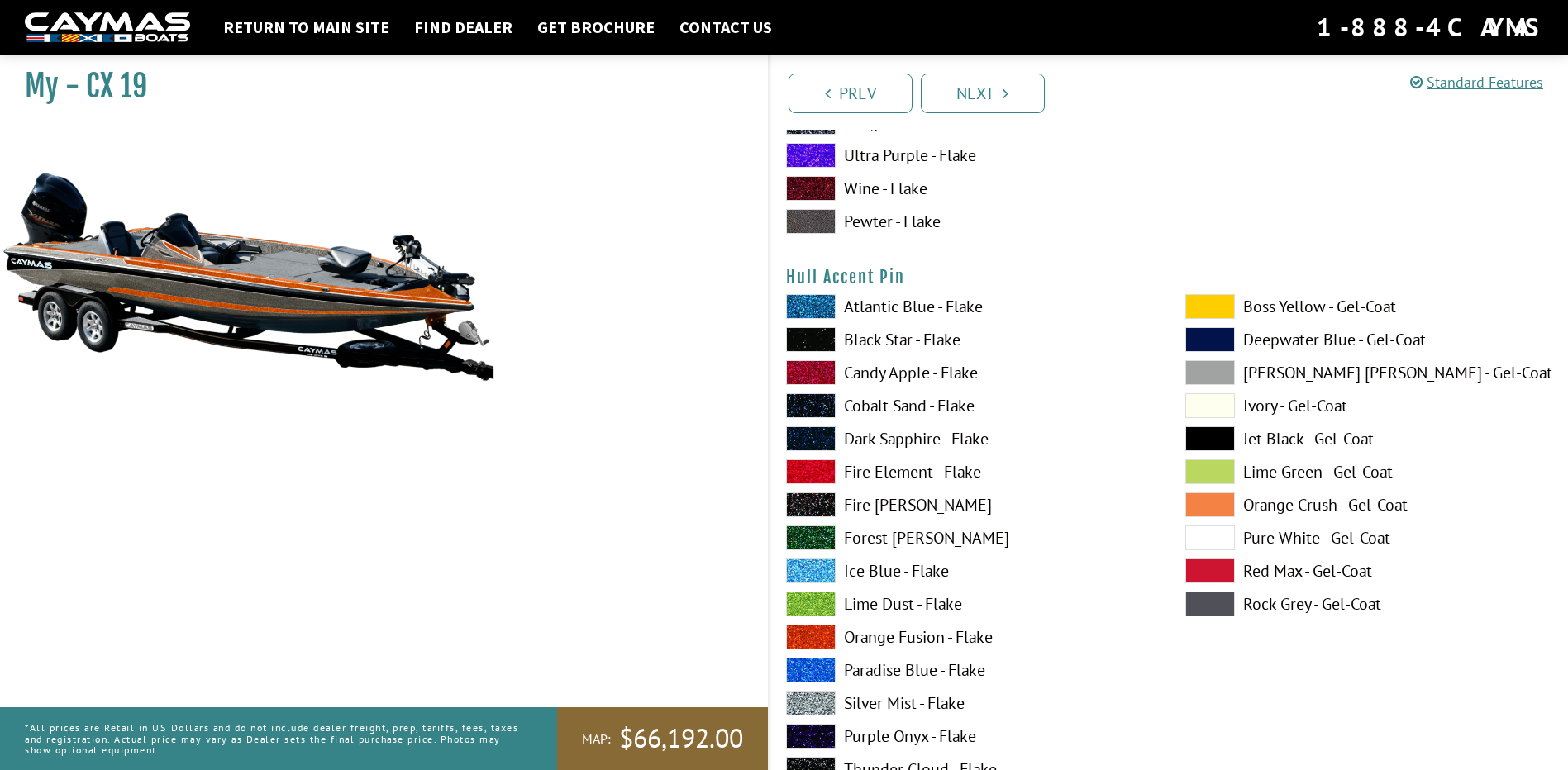
click at [1292, 535] on label "Pure White - Gel-Coat" at bounding box center [1368, 537] width 367 height 25
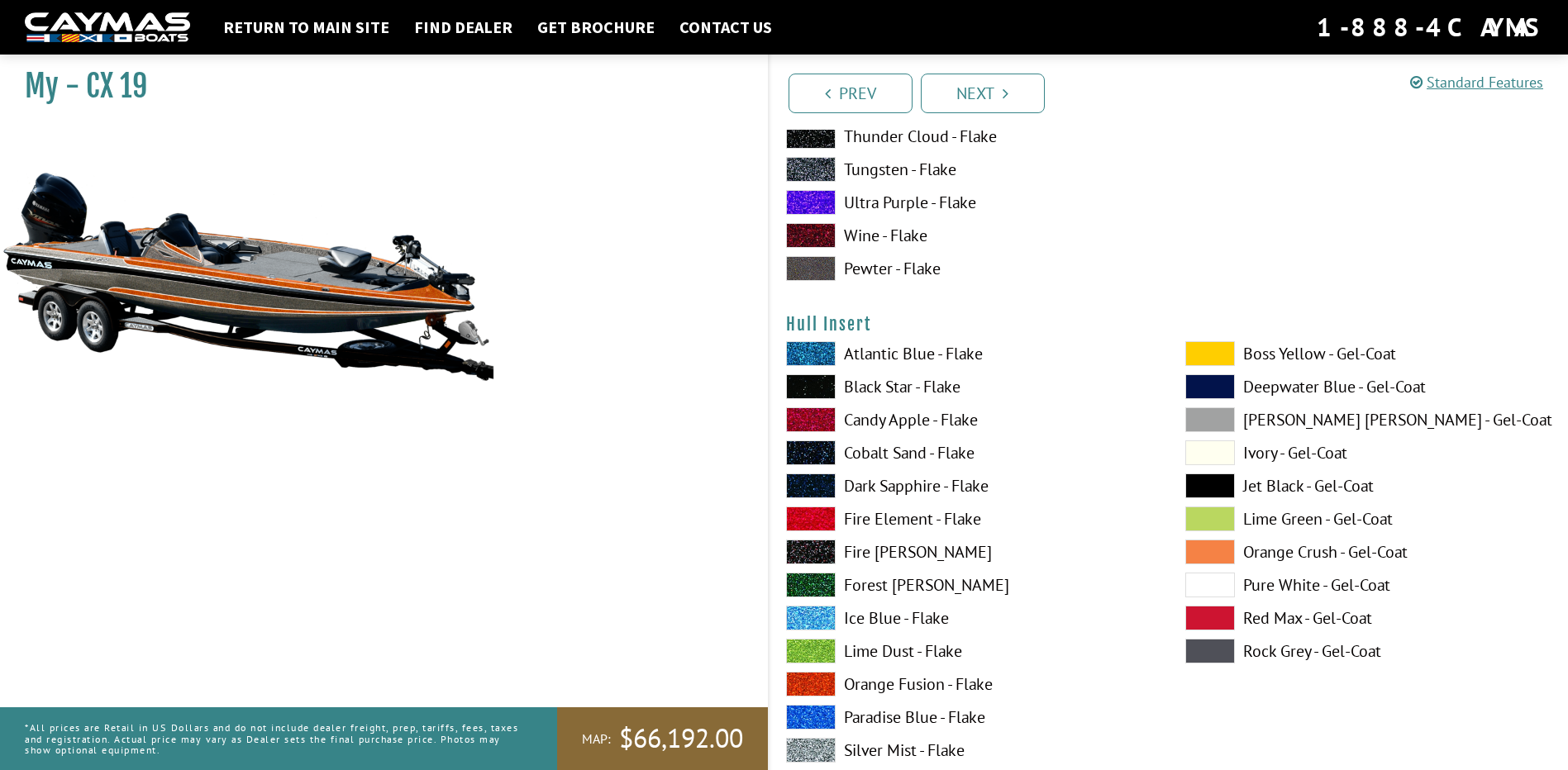
scroll to position [7852, 0]
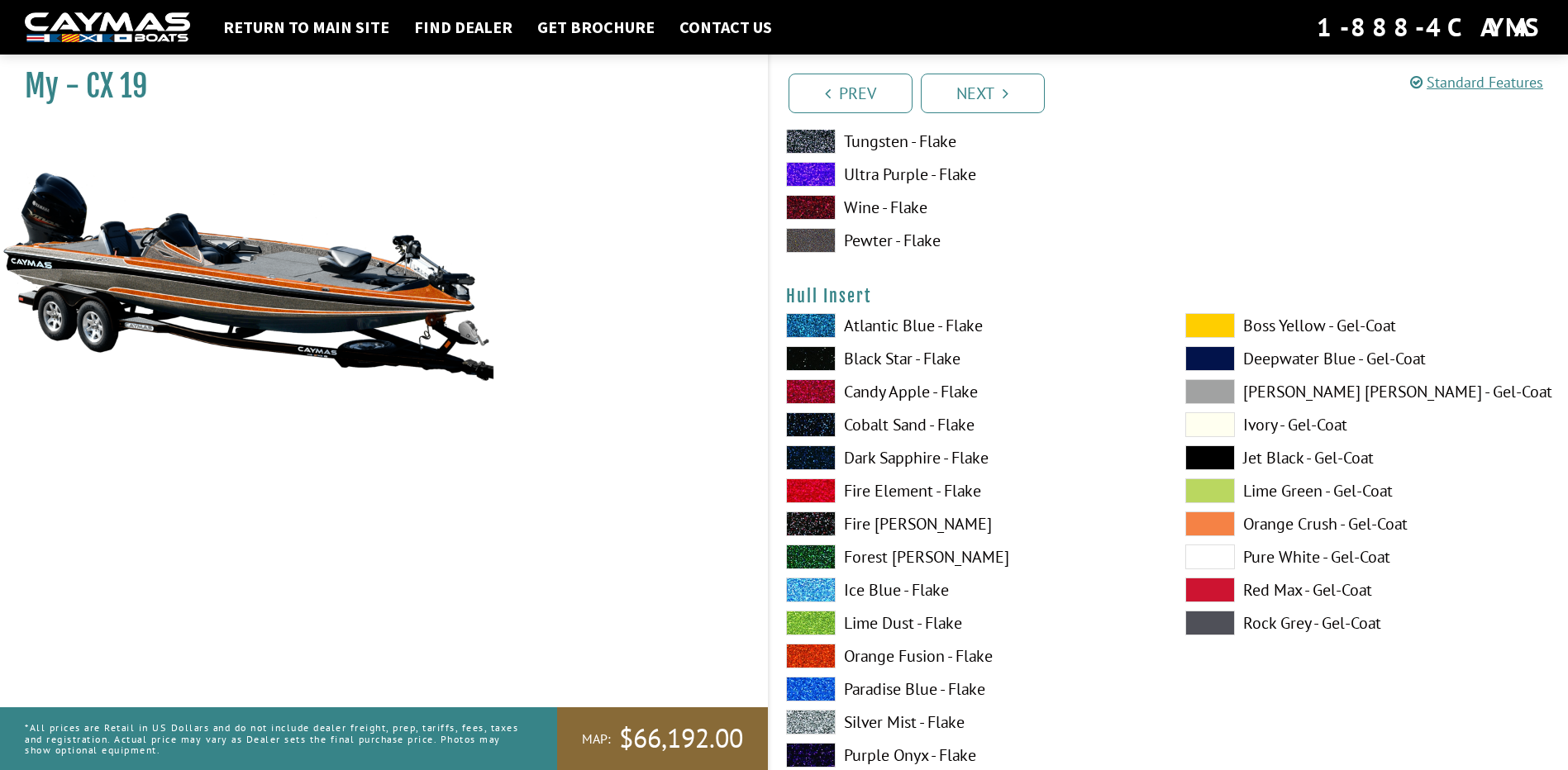
click at [823, 658] on span at bounding box center [811, 656] width 50 height 25
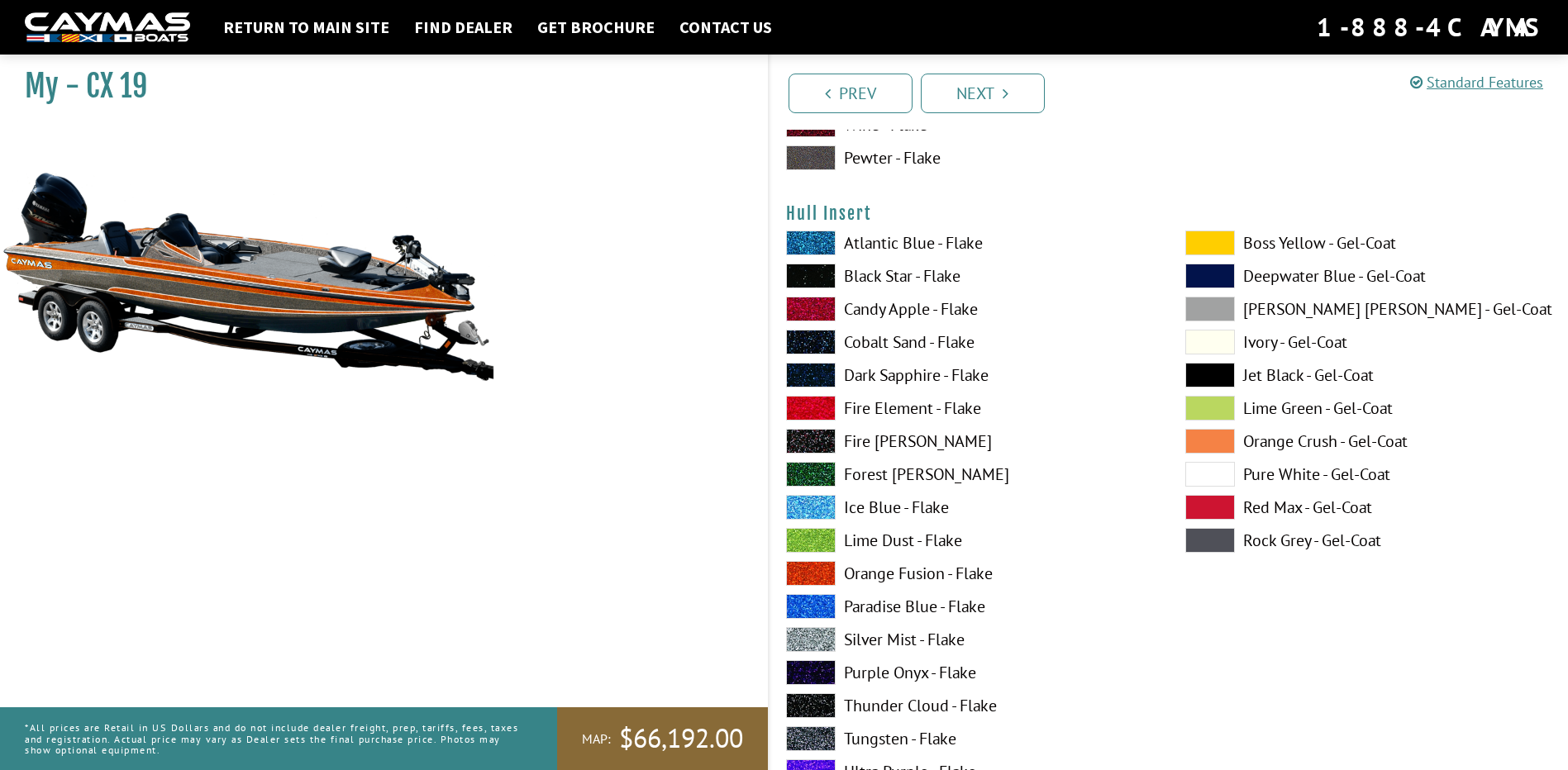
scroll to position [8018, 0]
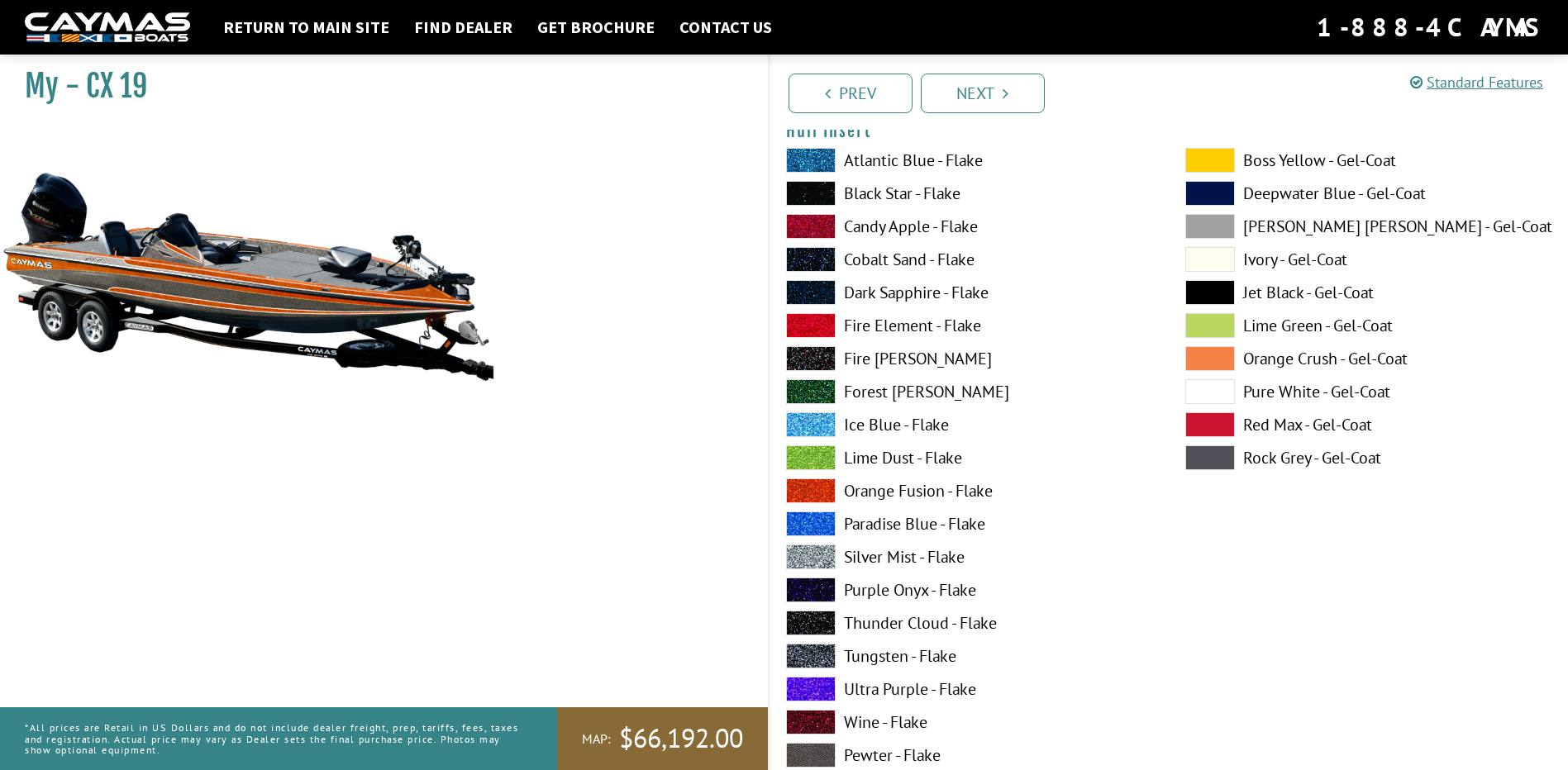
click at [918, 621] on label "Thunder Cloud - Flake" at bounding box center [969, 623] width 367 height 25
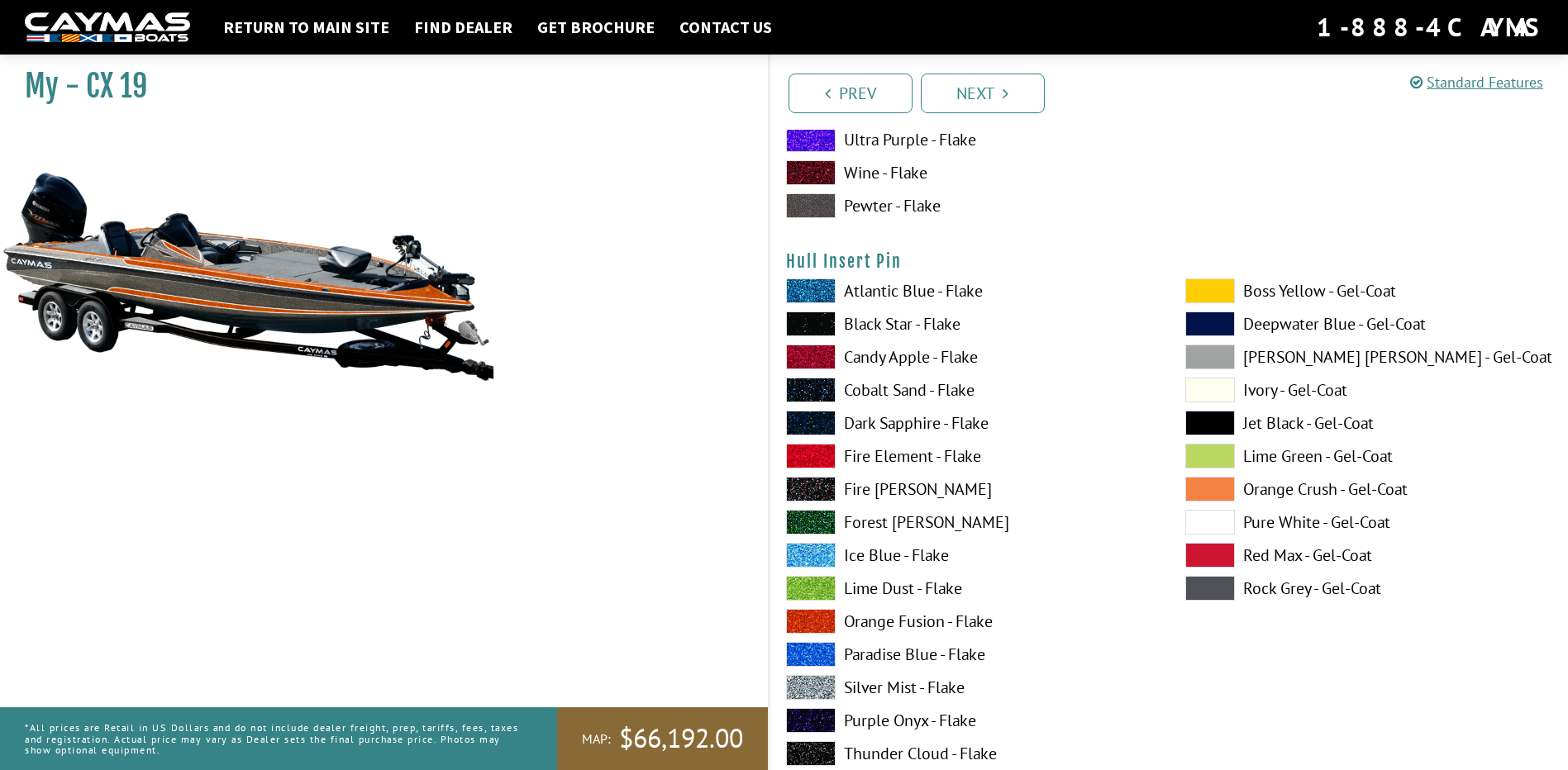
scroll to position [8596, 0]
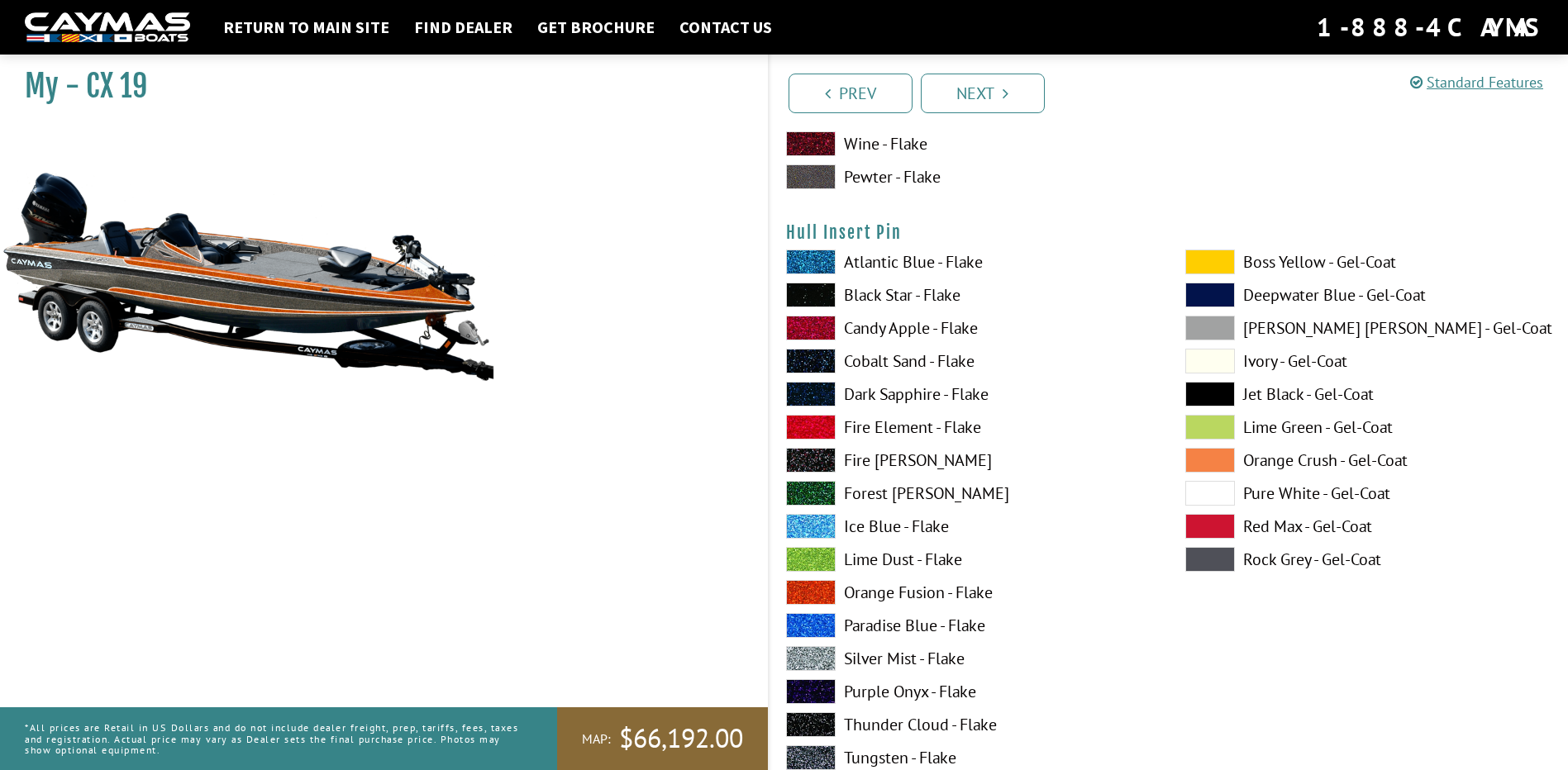
click at [1307, 488] on label "Pure White - Gel-Coat" at bounding box center [1368, 493] width 367 height 25
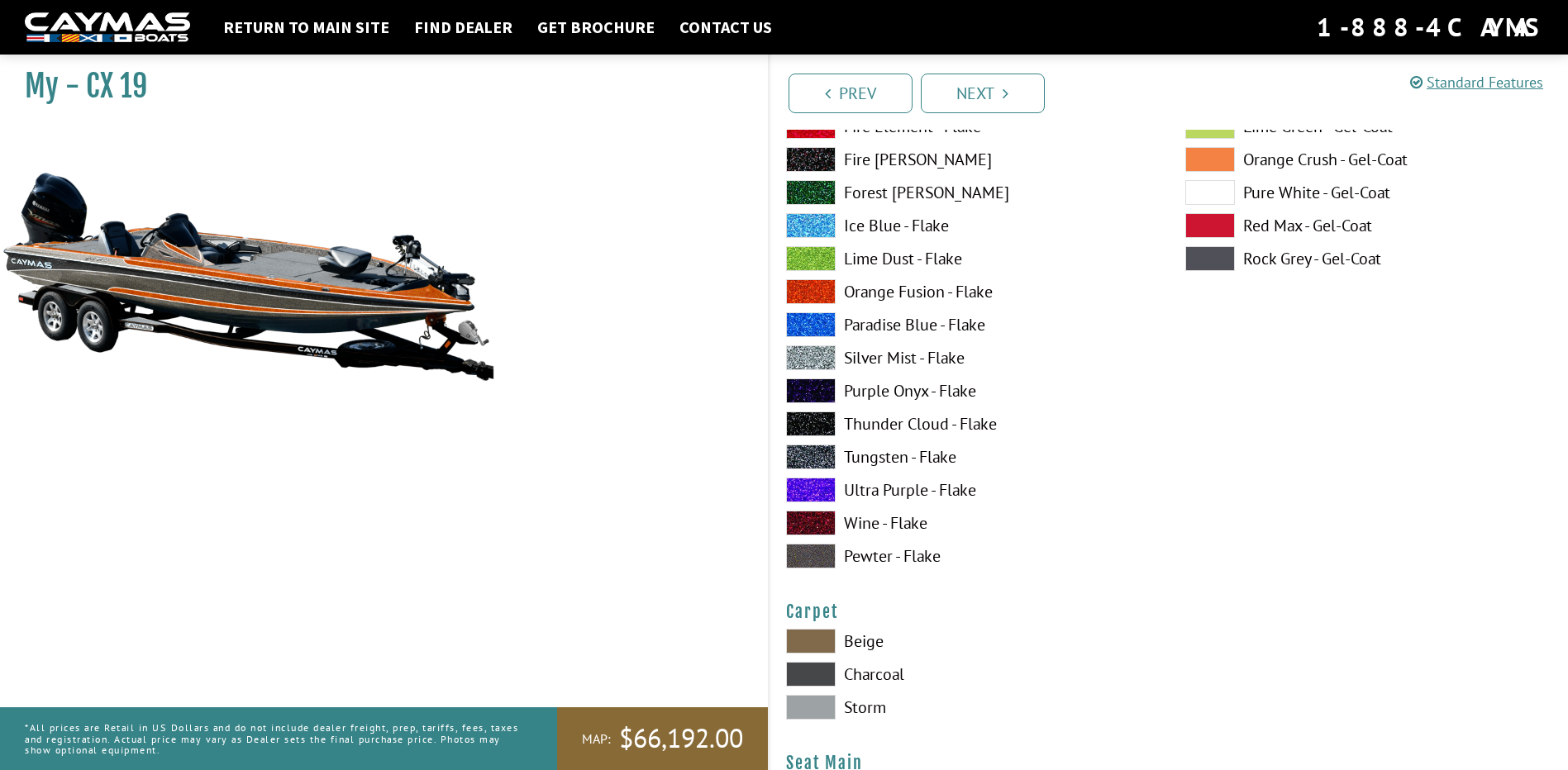
scroll to position [9009, 0]
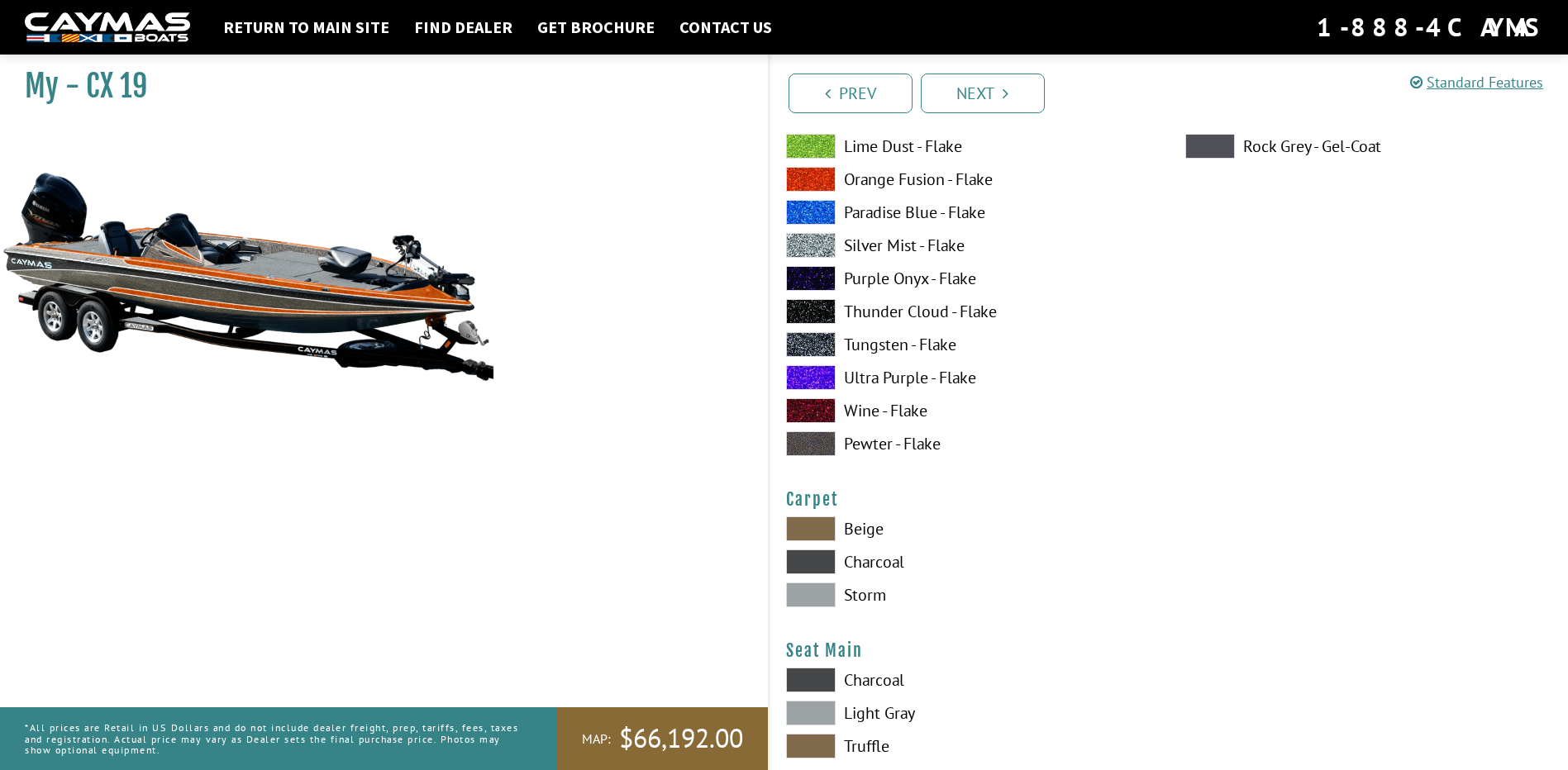
click at [875, 593] on label "Storm" at bounding box center [969, 594] width 367 height 25
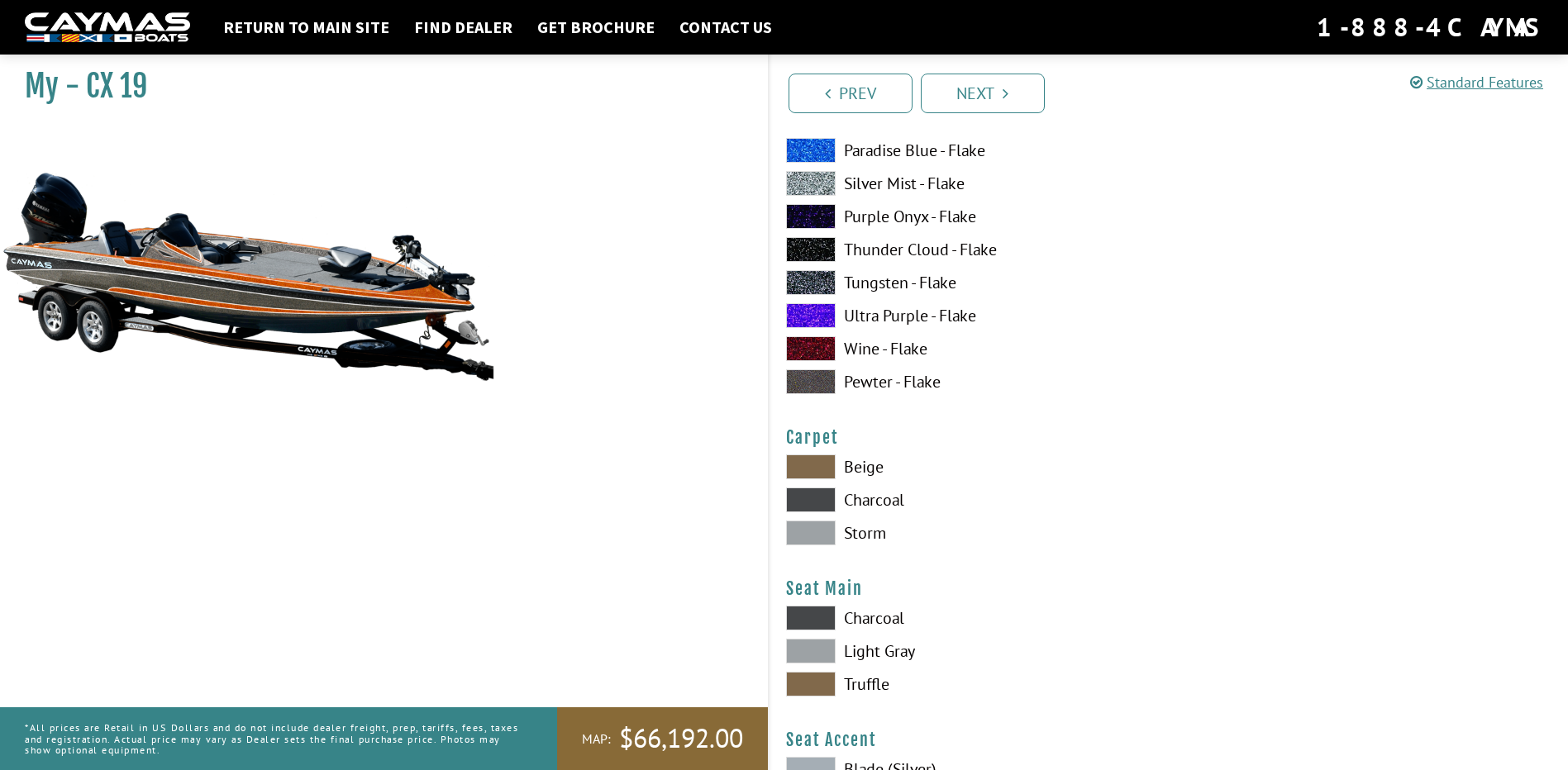
scroll to position [9257, 0]
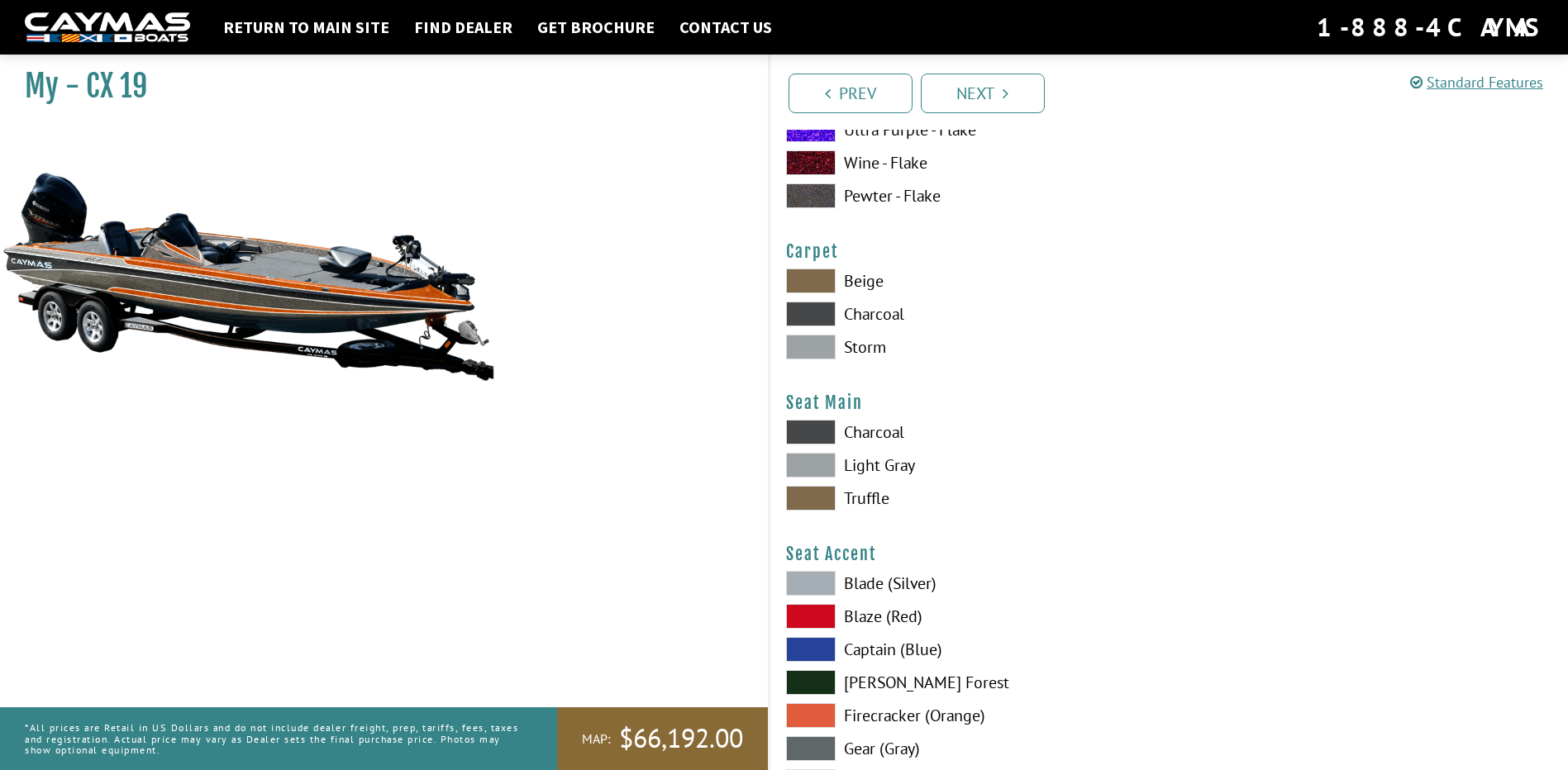
click at [889, 432] on label "Charcoal" at bounding box center [969, 431] width 367 height 25
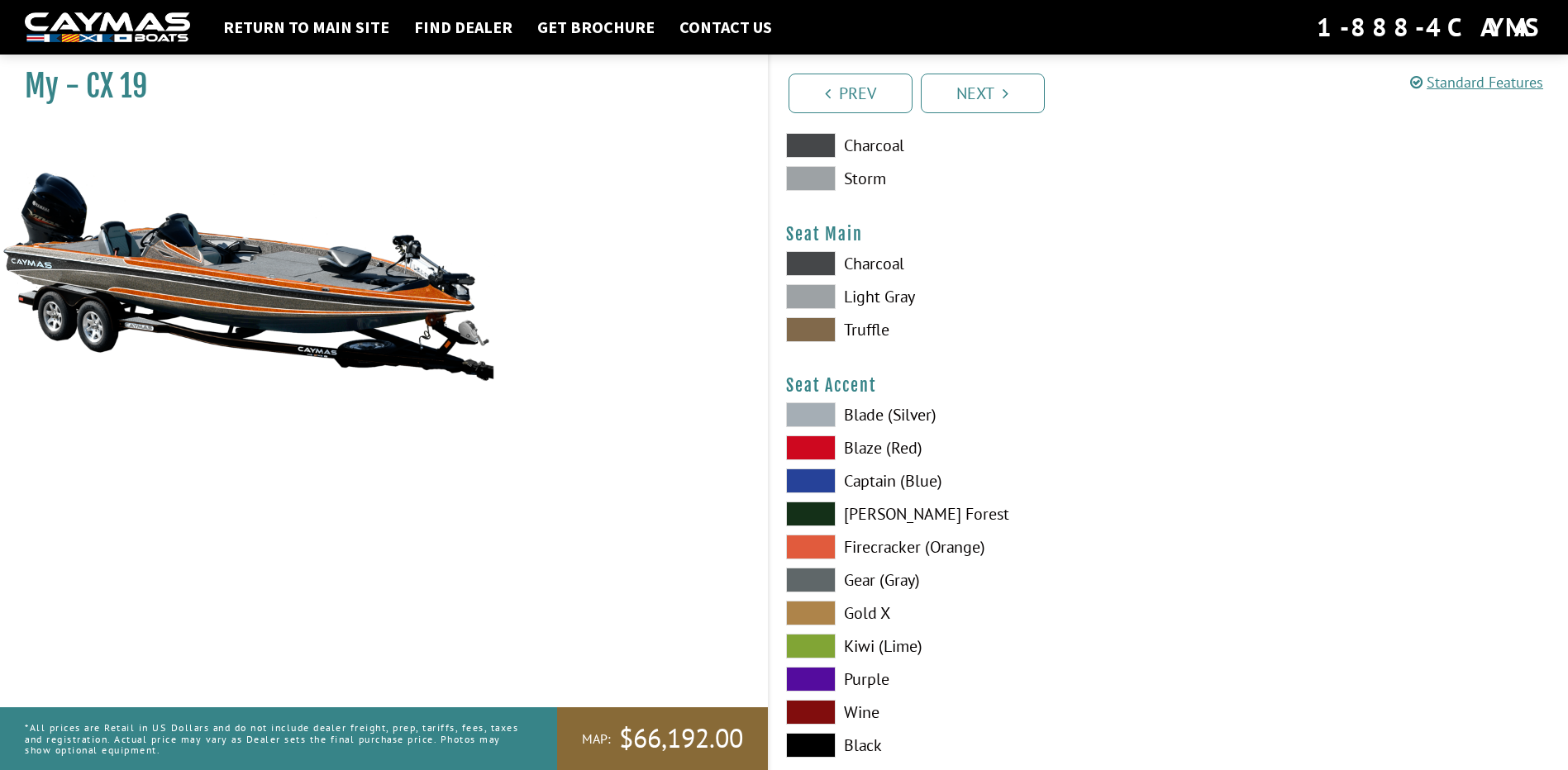
scroll to position [9505, 0]
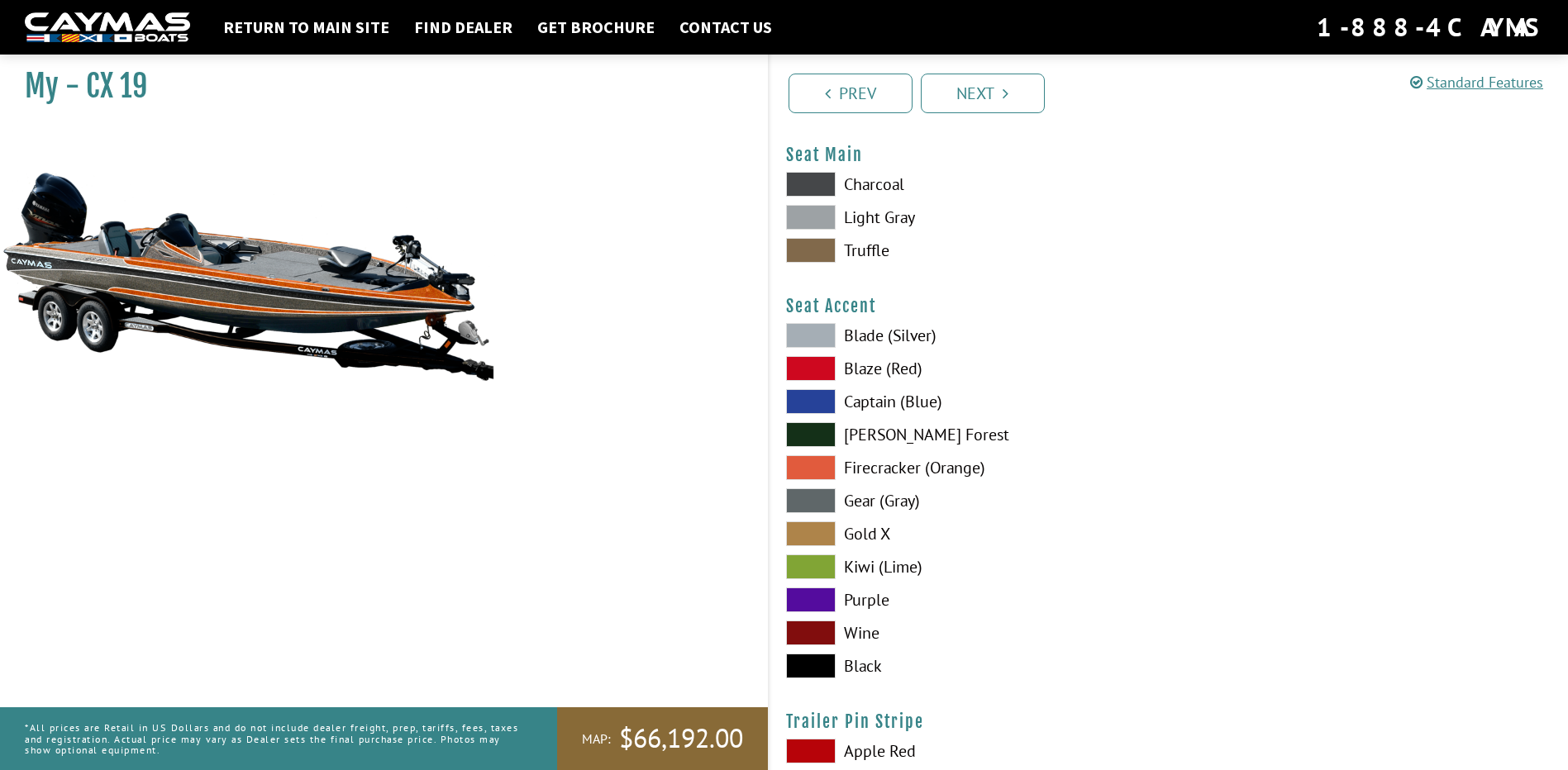
click at [885, 464] on label "Firecracker (Orange)" at bounding box center [969, 467] width 367 height 25
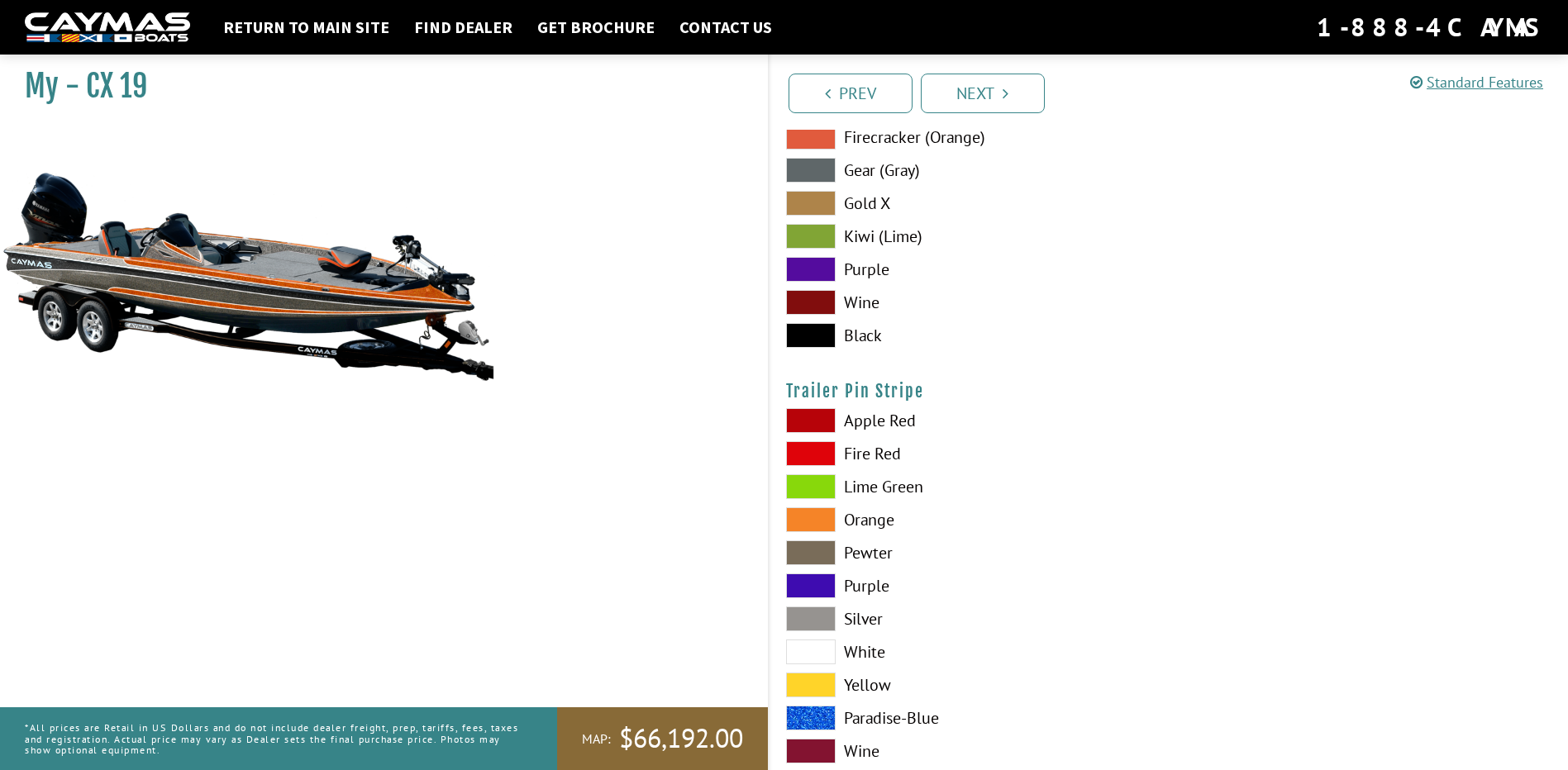
scroll to position [9878, 0]
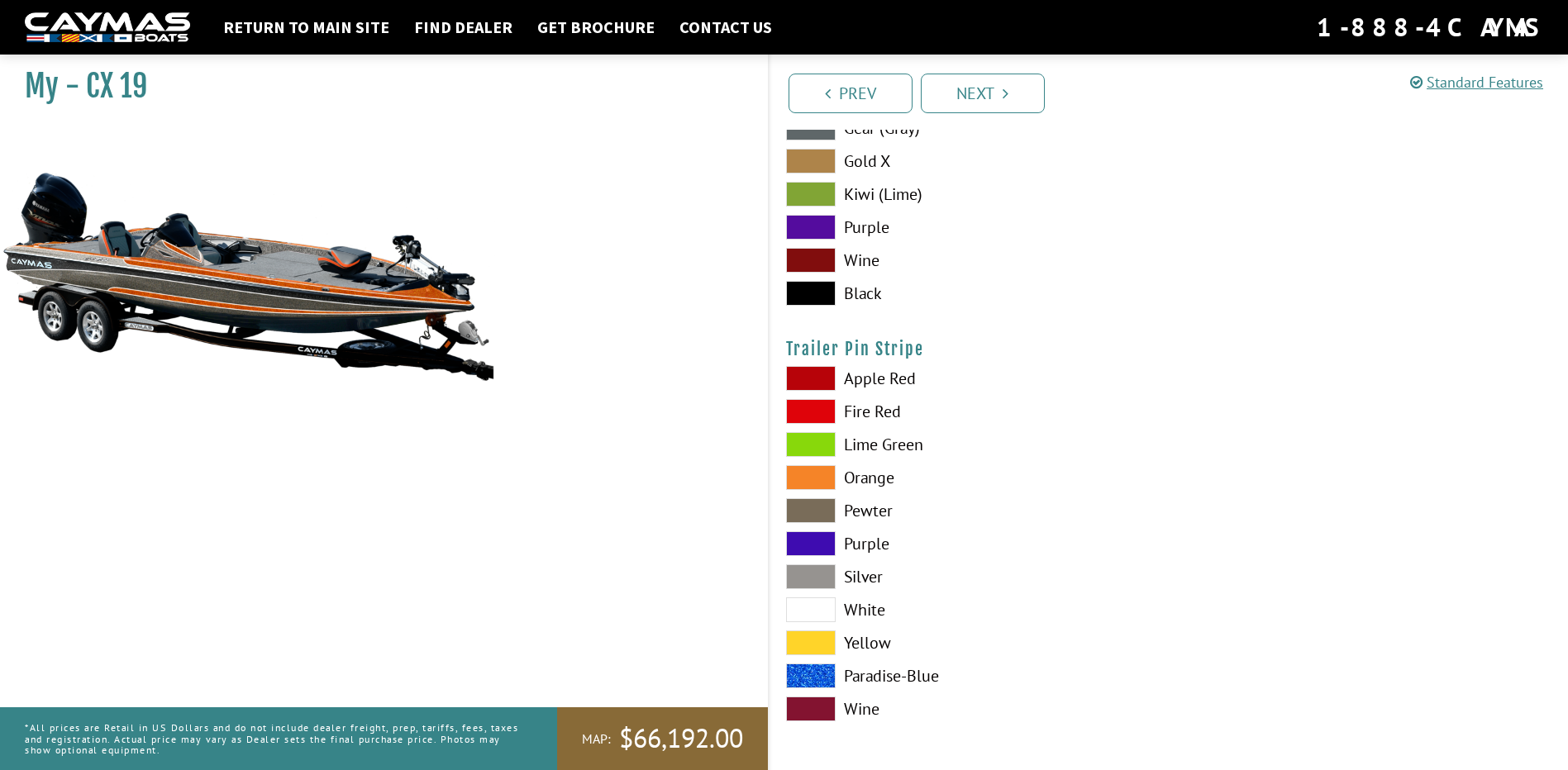
click at [875, 477] on label "Orange" at bounding box center [969, 477] width 367 height 25
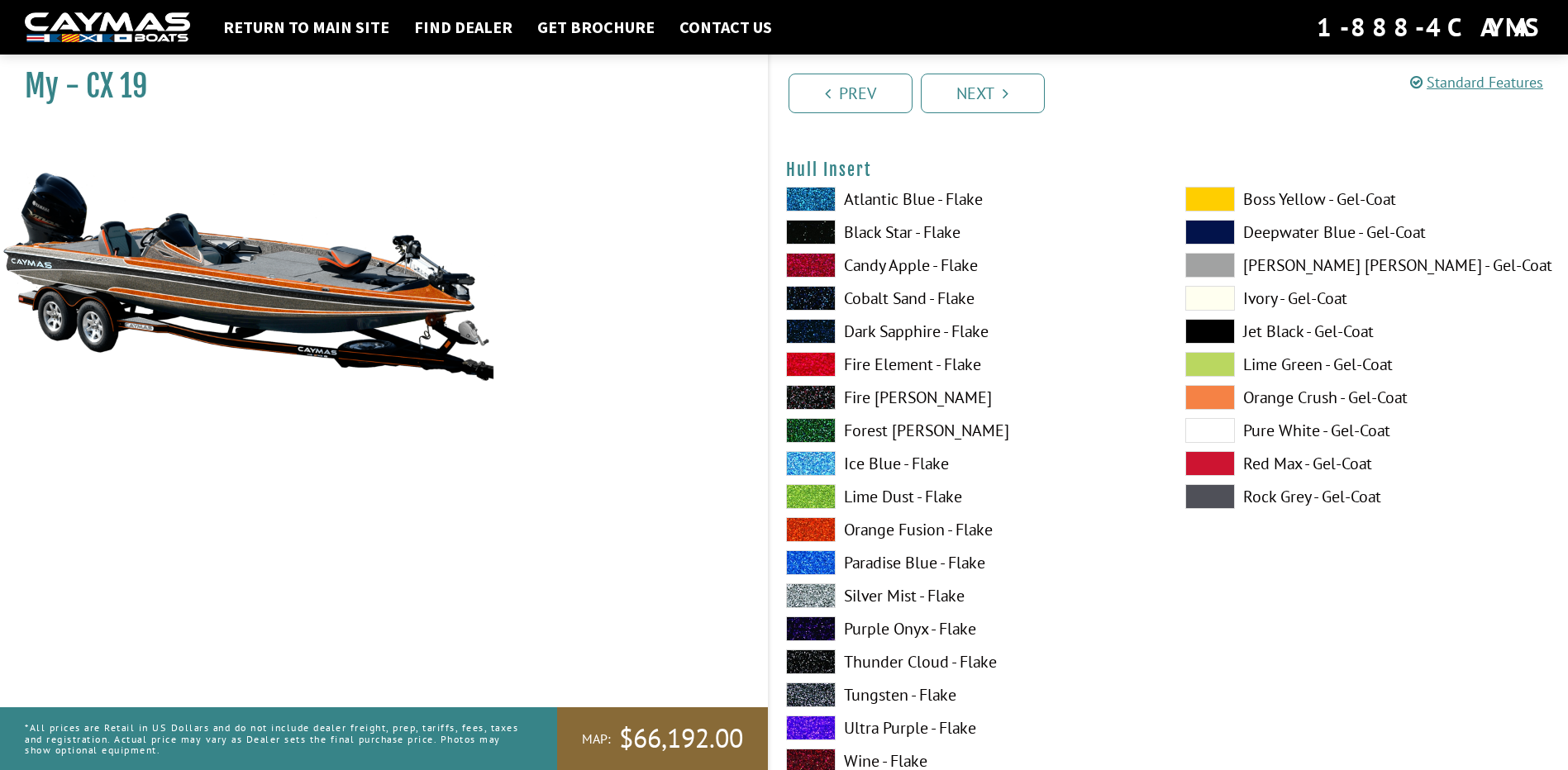
scroll to position [7977, 0]
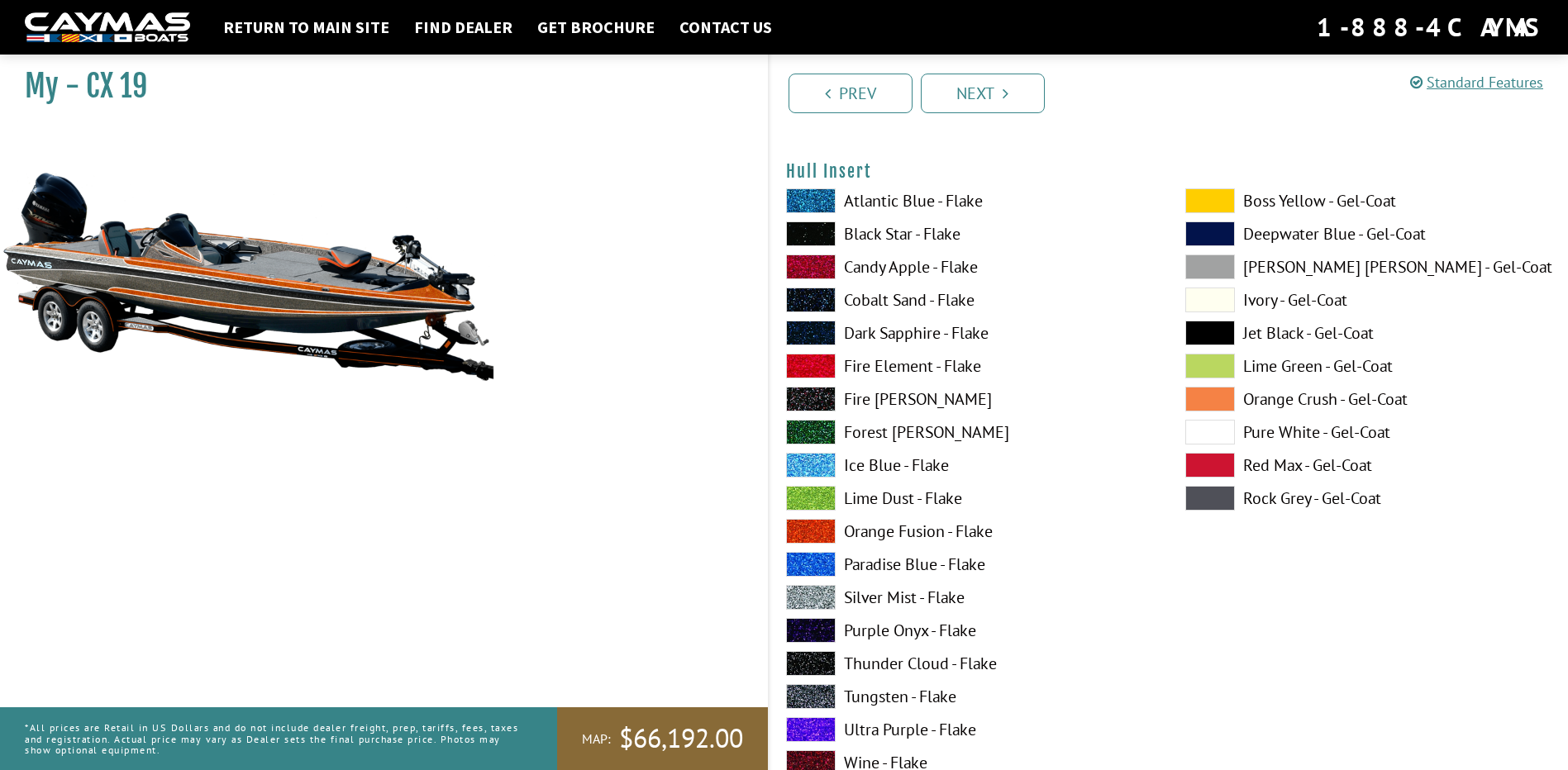
click at [870, 534] on label "Orange Fusion - Flake" at bounding box center [969, 531] width 367 height 25
click at [882, 663] on label "Thunder Cloud - Flake" at bounding box center [969, 663] width 367 height 25
click at [874, 496] on label "Lime Dust - Flake" at bounding box center [969, 498] width 367 height 25
click at [876, 464] on label "Ice Blue - Flake" at bounding box center [969, 465] width 367 height 25
click at [867, 526] on label "Orange Fusion - Flake" at bounding box center [969, 531] width 367 height 25
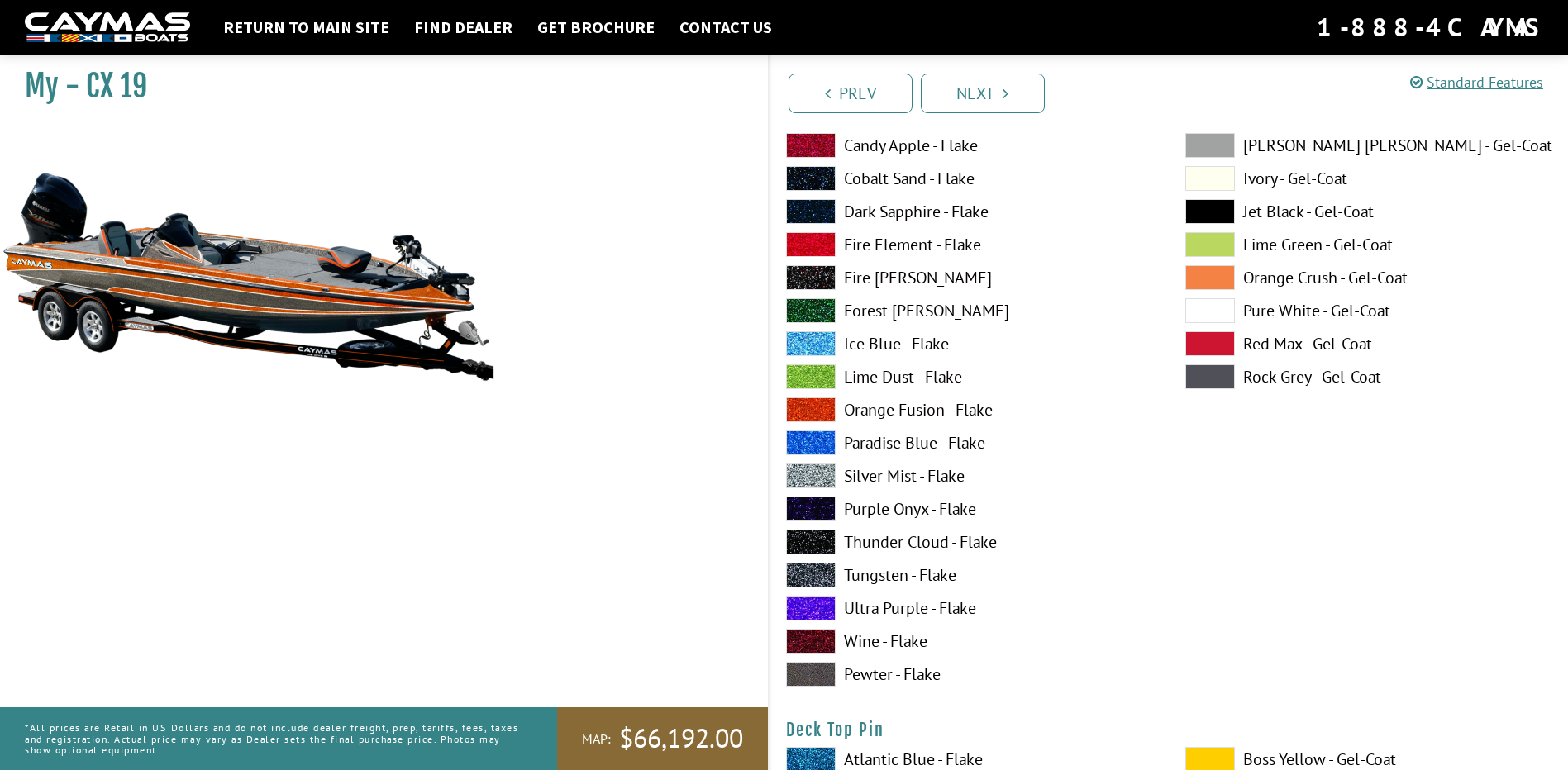
scroll to position [2356, 0]
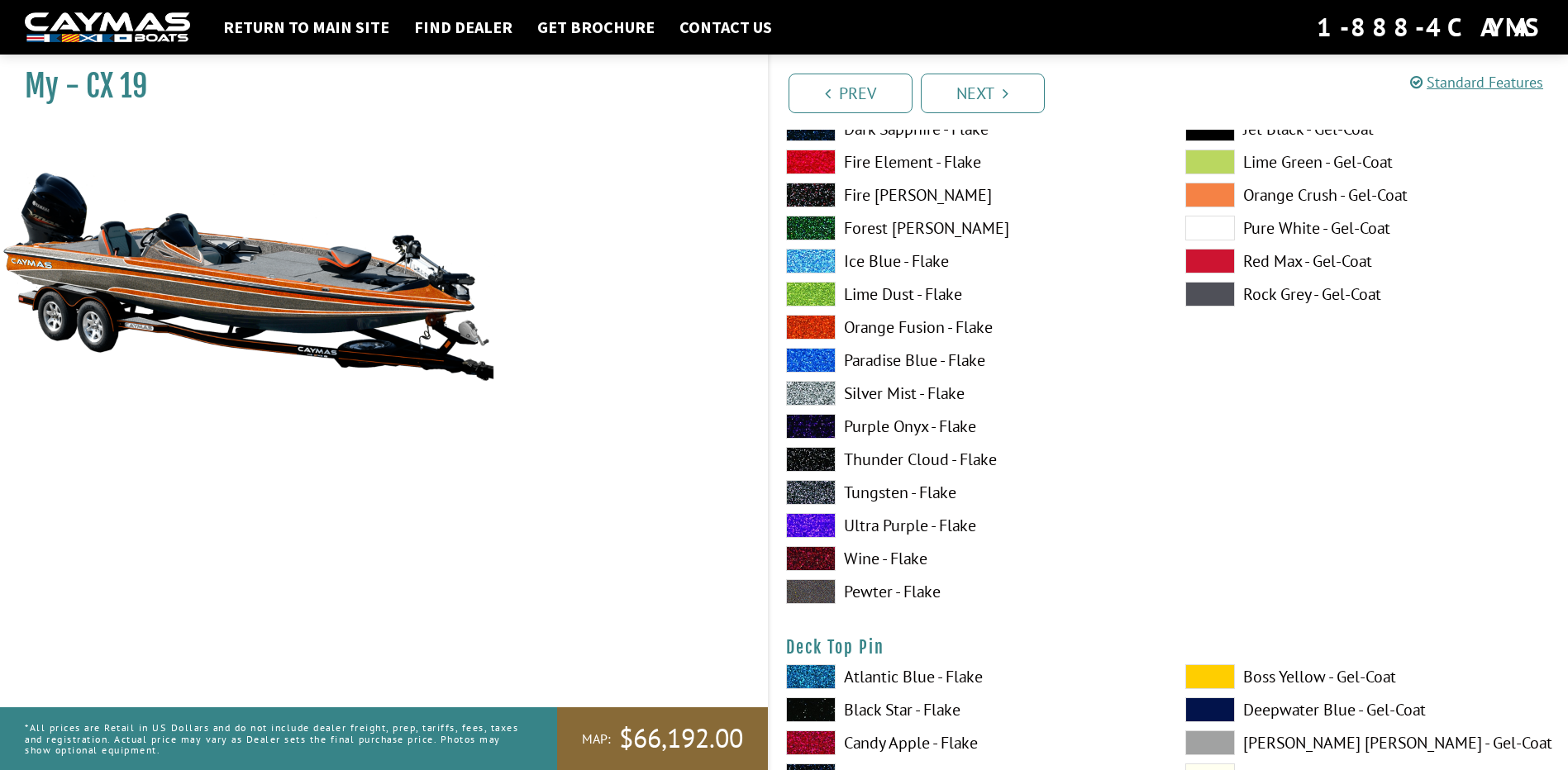
click at [889, 488] on label "Tungsten - Flake" at bounding box center [969, 492] width 367 height 25
click at [888, 395] on label "Silver Mist - Flake" at bounding box center [969, 393] width 367 height 25
